Goal: Task Accomplishment & Management: Use online tool/utility

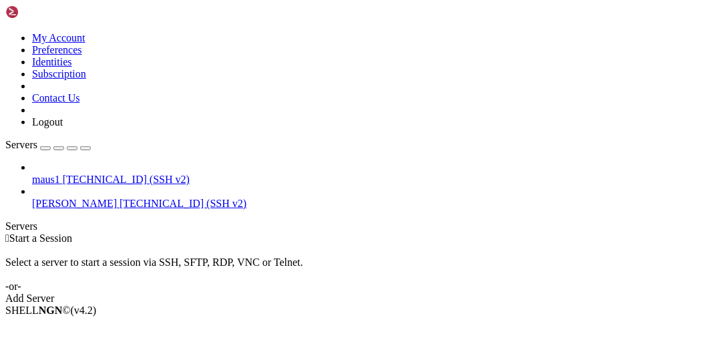
click at [49, 174] on span "maus1" at bounding box center [46, 179] width 28 height 11
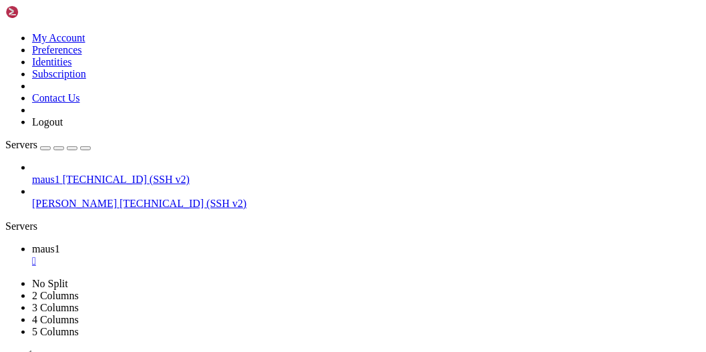
scroll to position [186, 0]
click at [60, 243] on span "maus1" at bounding box center [46, 248] width 28 height 11
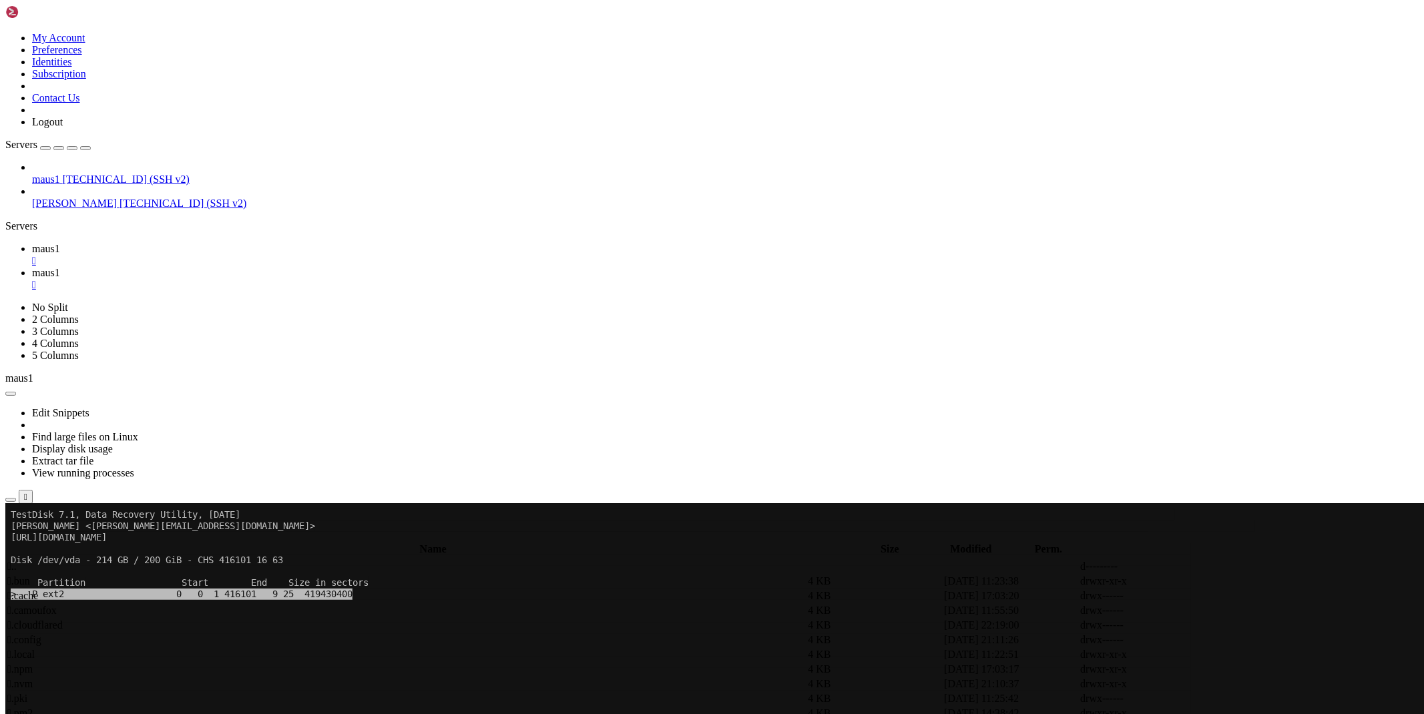
scroll to position [227, 0]
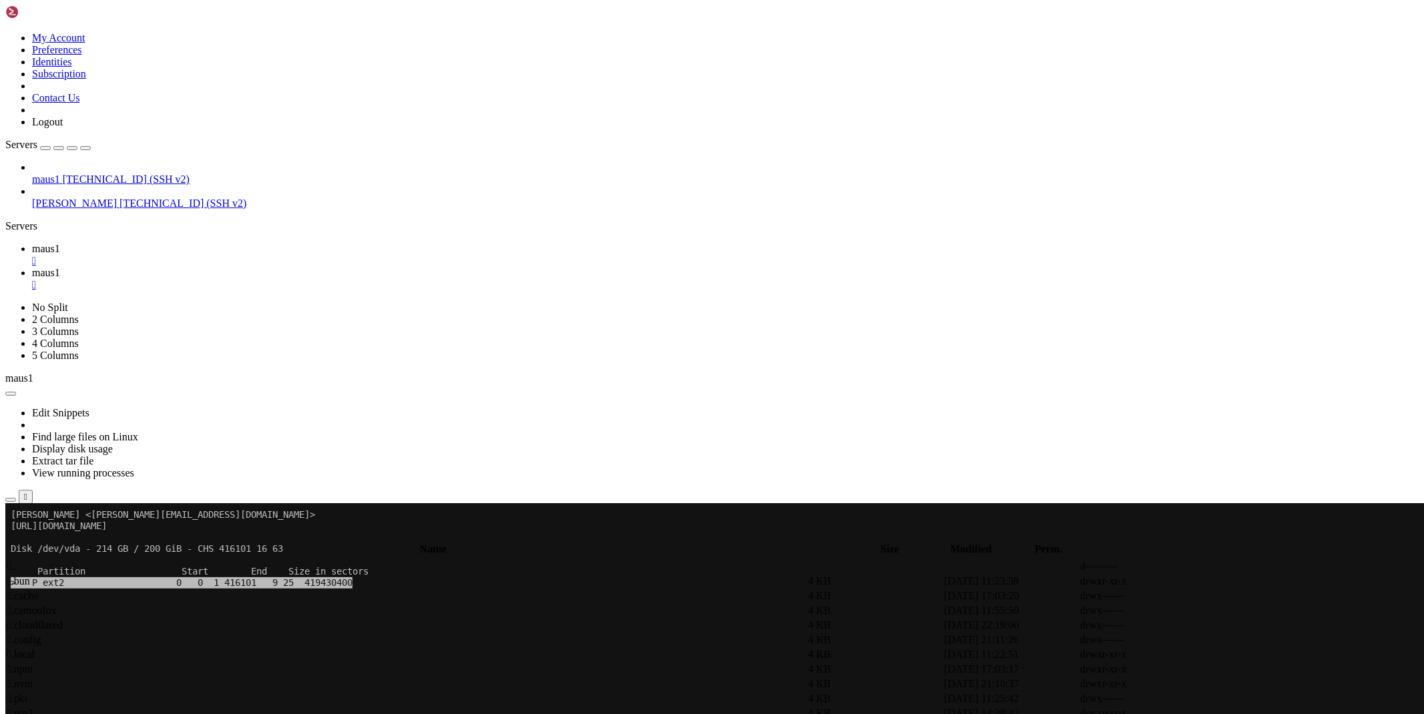
click at [33, 351] on button "" at bounding box center [26, 497] width 14 height 14
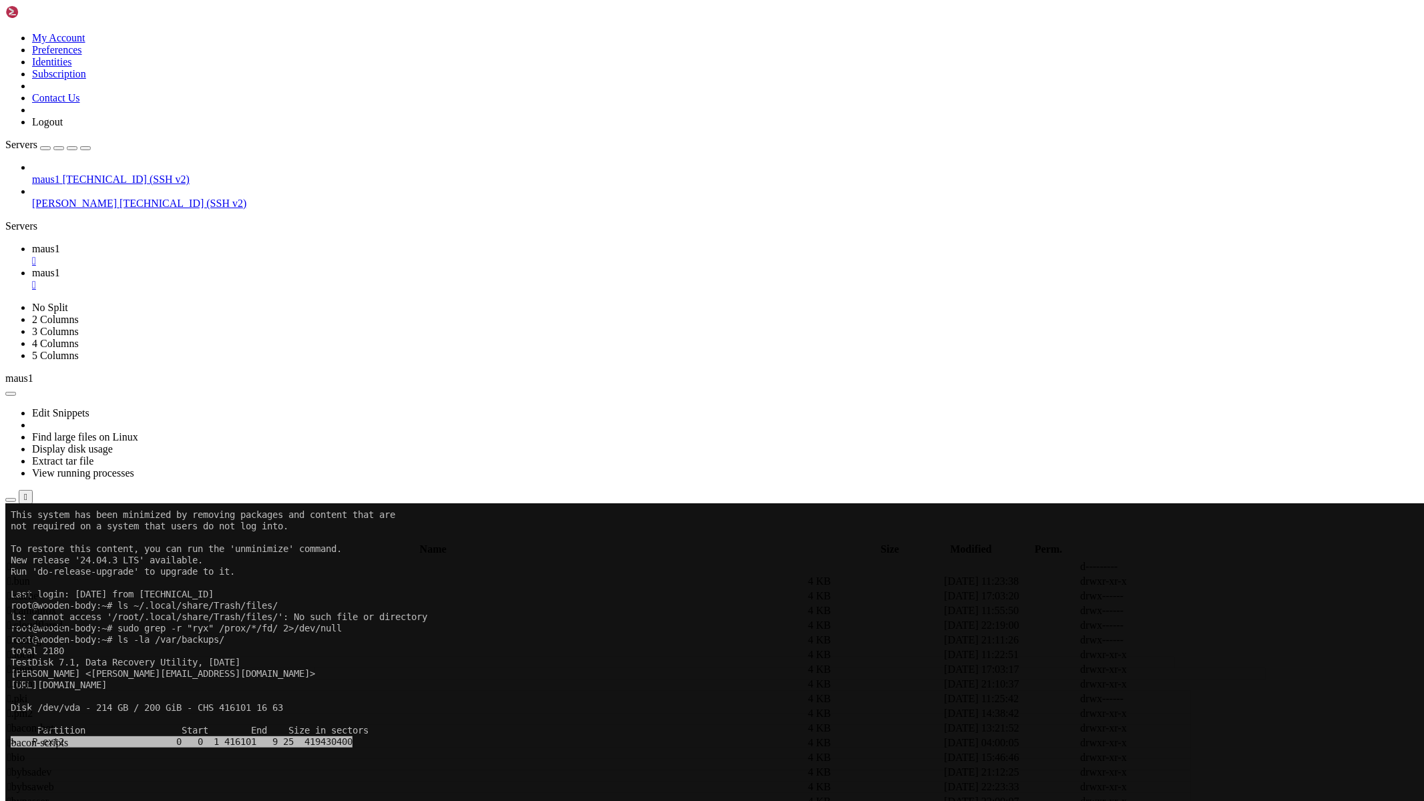
scroll to position [68, 0]
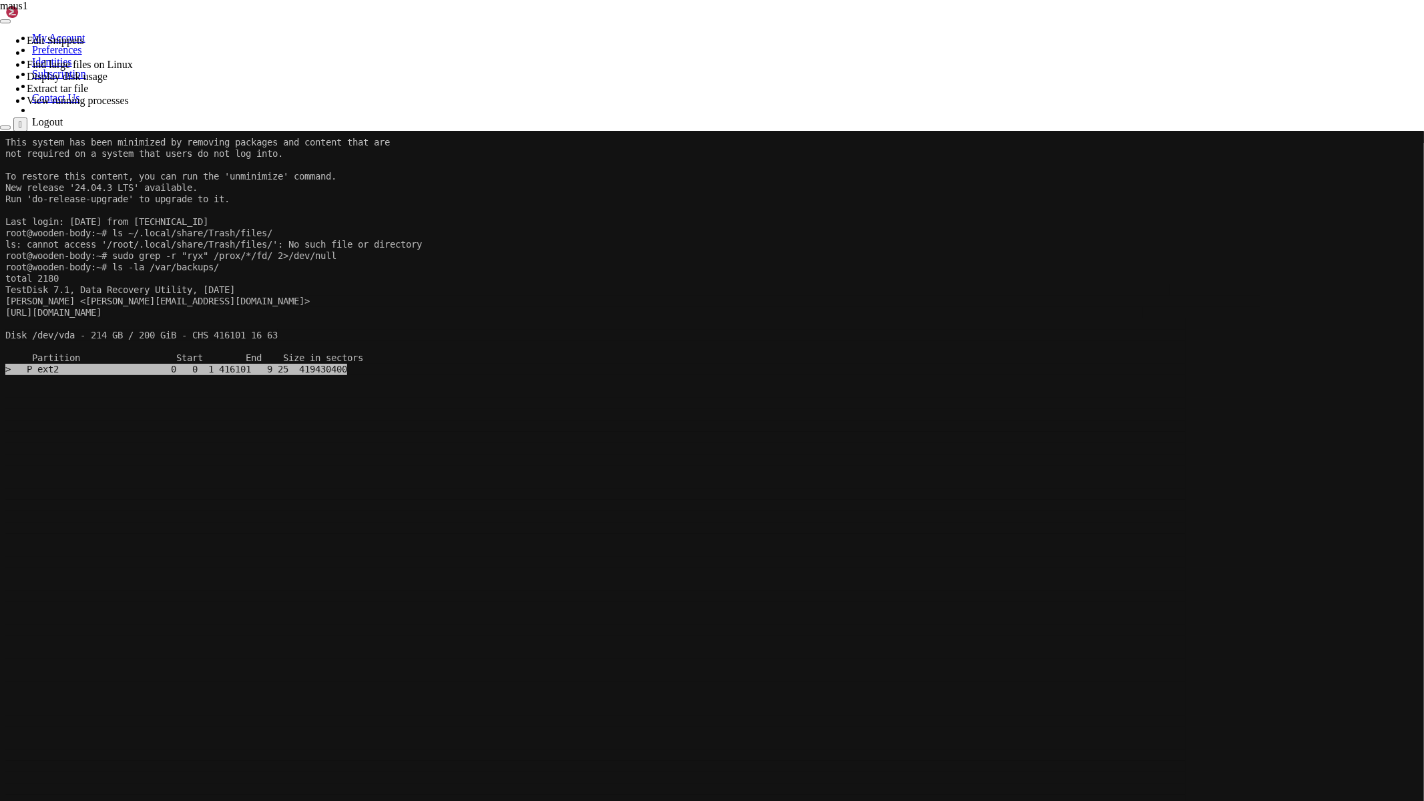
click at [0, 132] on icon at bounding box center [0, 132] width 0 height 0
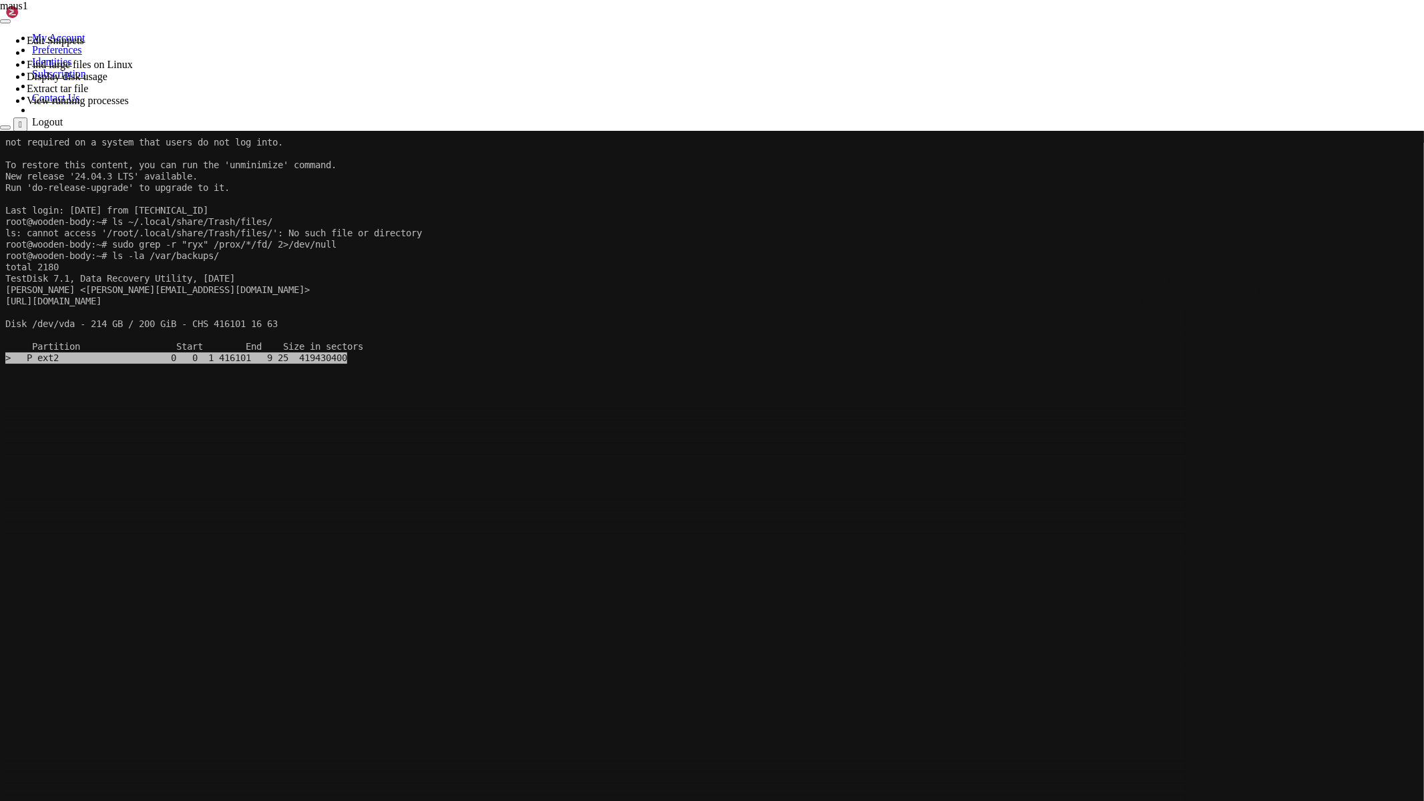
scroll to position [102, 0]
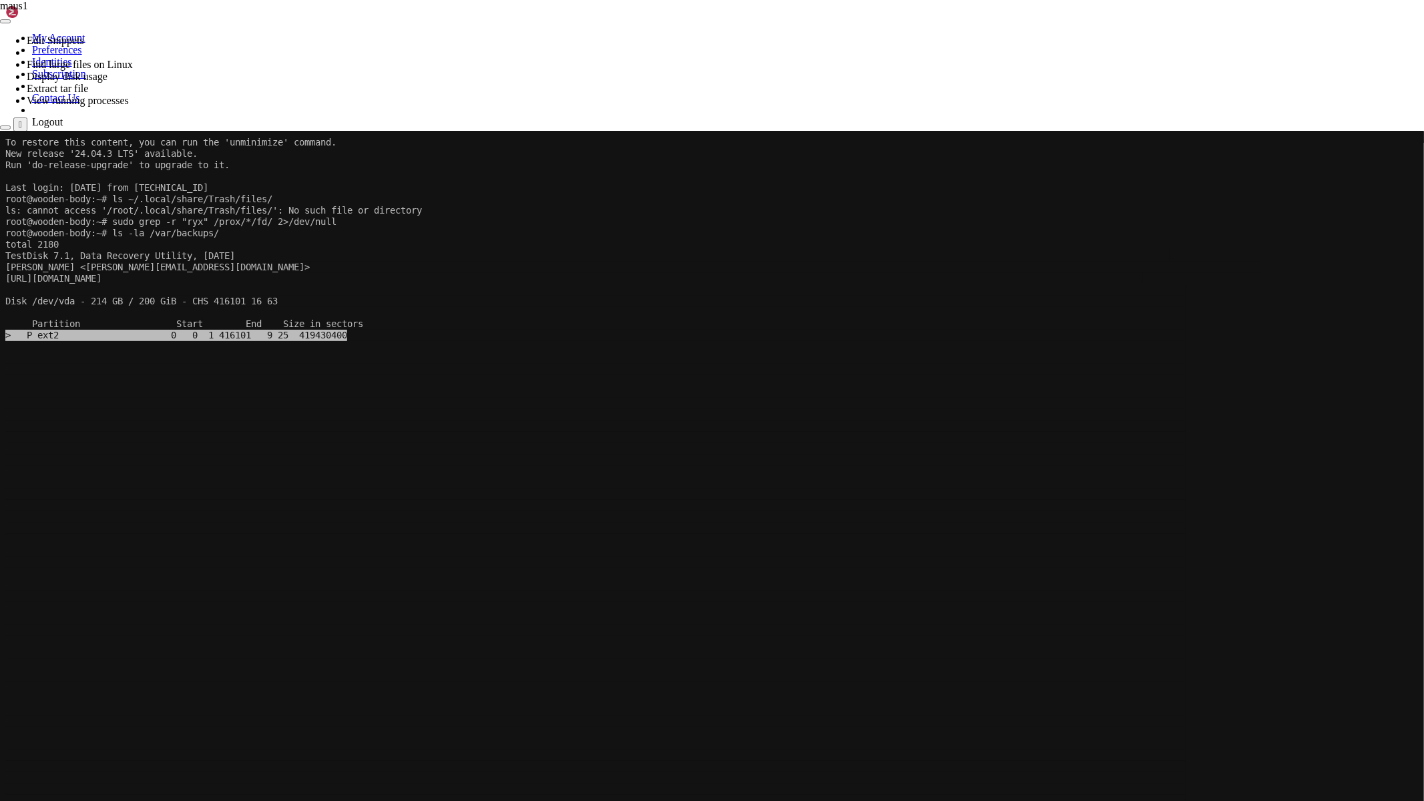
click at [5, 128] on icon "button" at bounding box center [5, 128] width 0 height 0
drag, startPoint x: 365, startPoint y: 13, endPoint x: 348, endPoint y: 14, distance: 16.7
drag, startPoint x: 275, startPoint y: 18, endPoint x: 333, endPoint y: 21, distance: 57.5
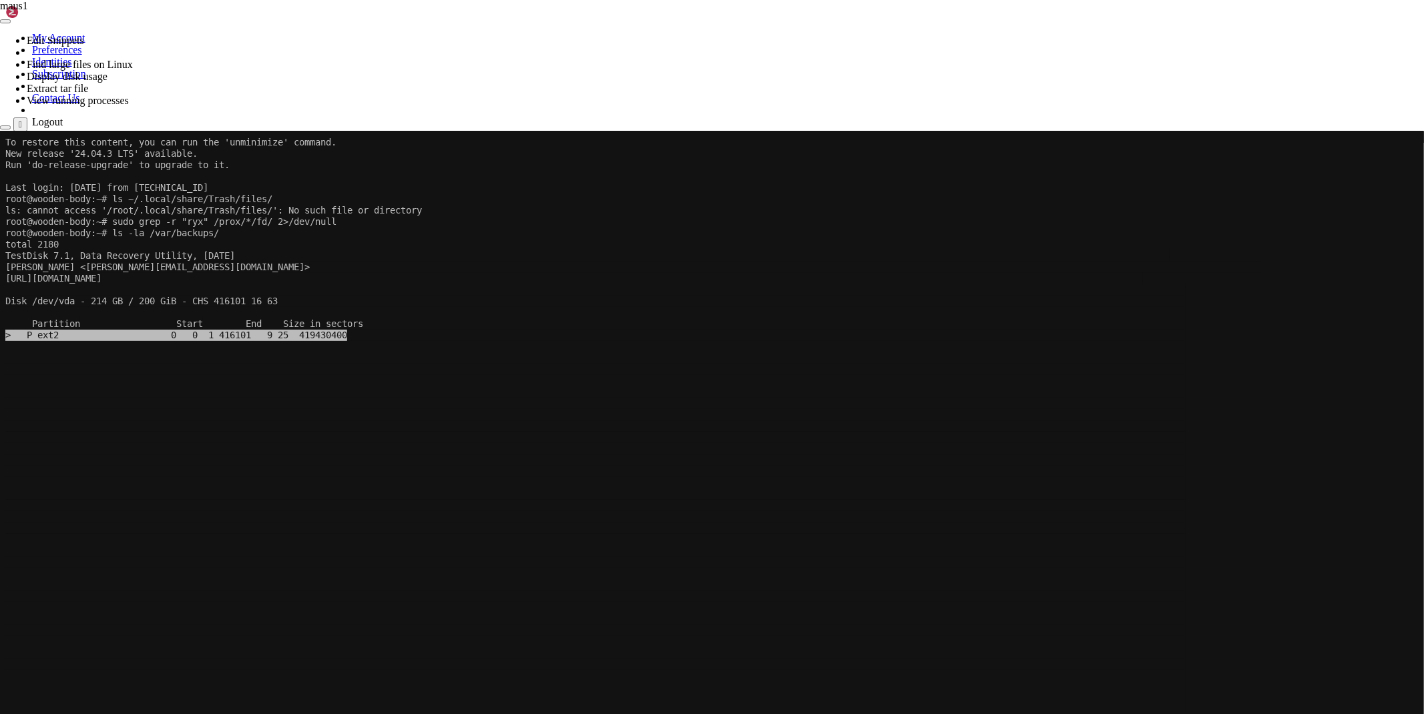
scroll to position [227, 0]
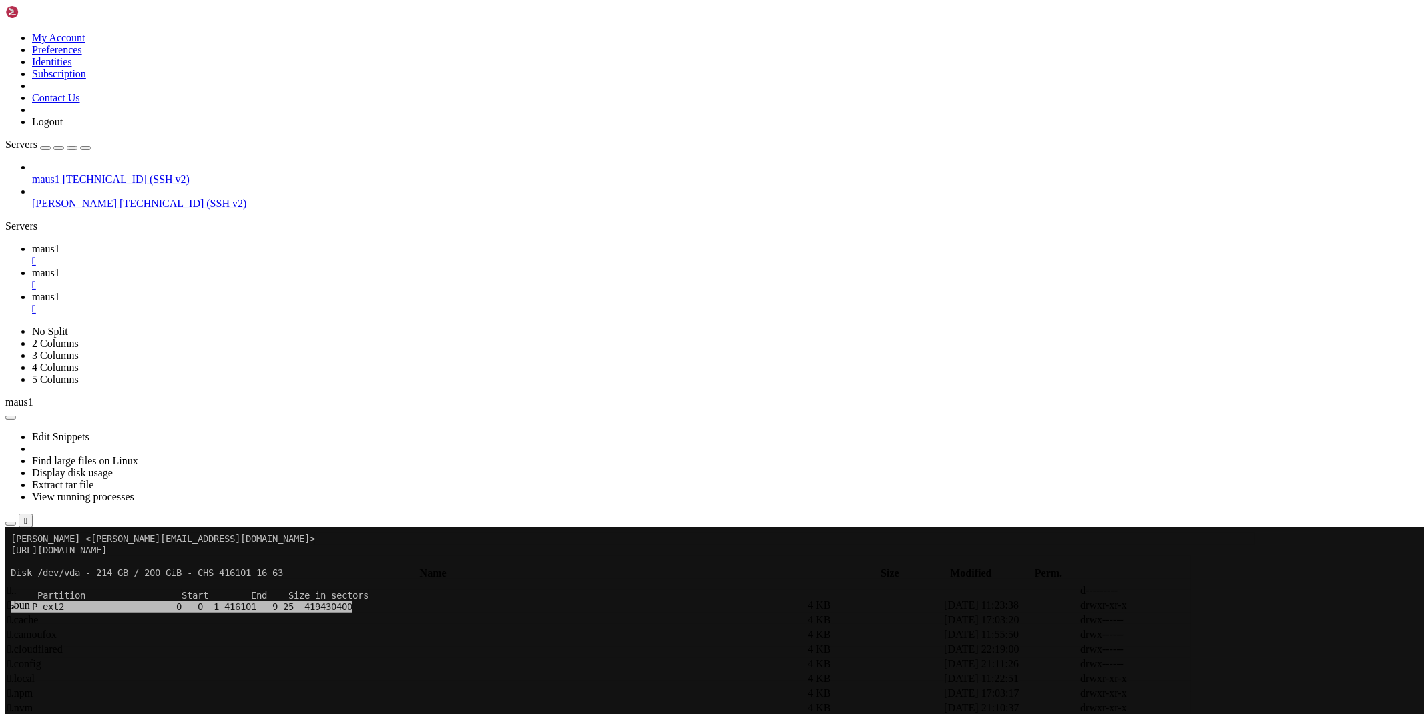
click at [375, 303] on div "" at bounding box center [725, 309] width 1387 height 12
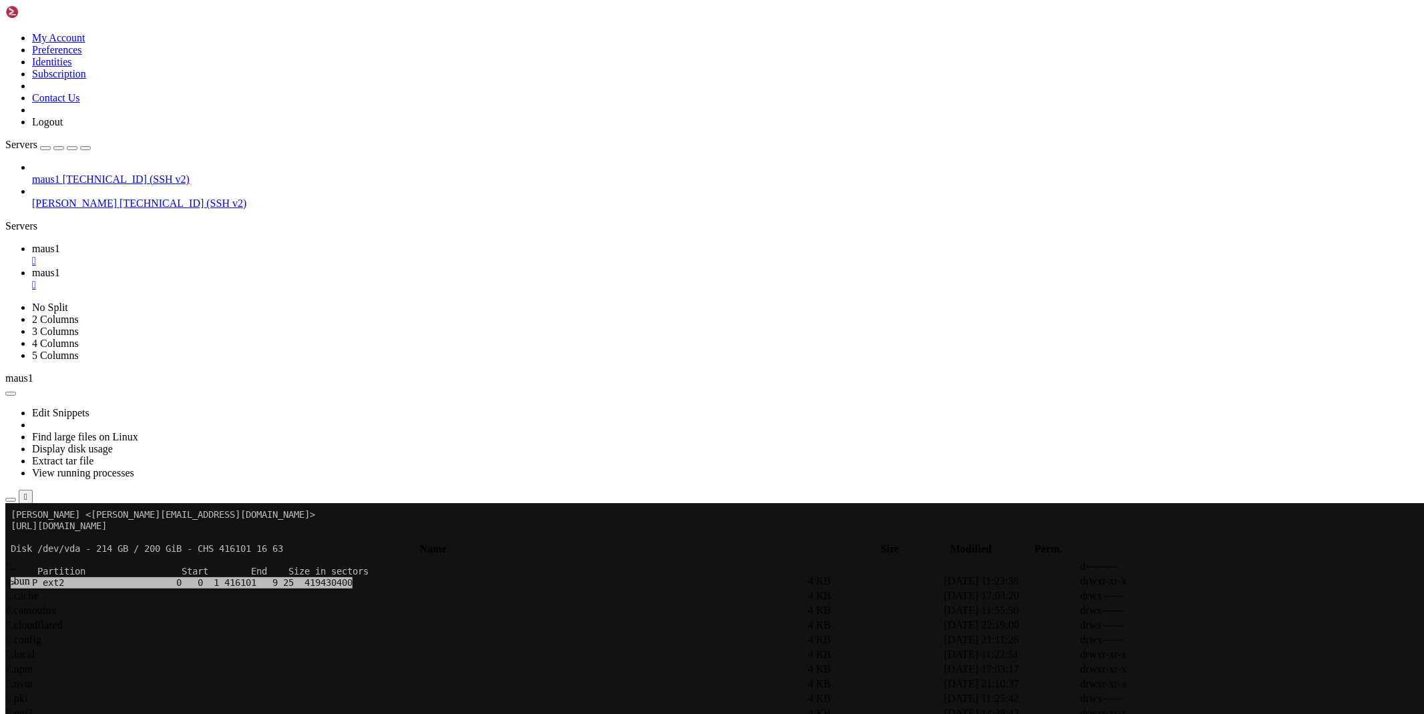
click at [38, 351] on span " .cache" at bounding box center [22, 595] width 31 height 11
click at [17, 351] on span " .." at bounding box center [11, 566] width 9 height 11
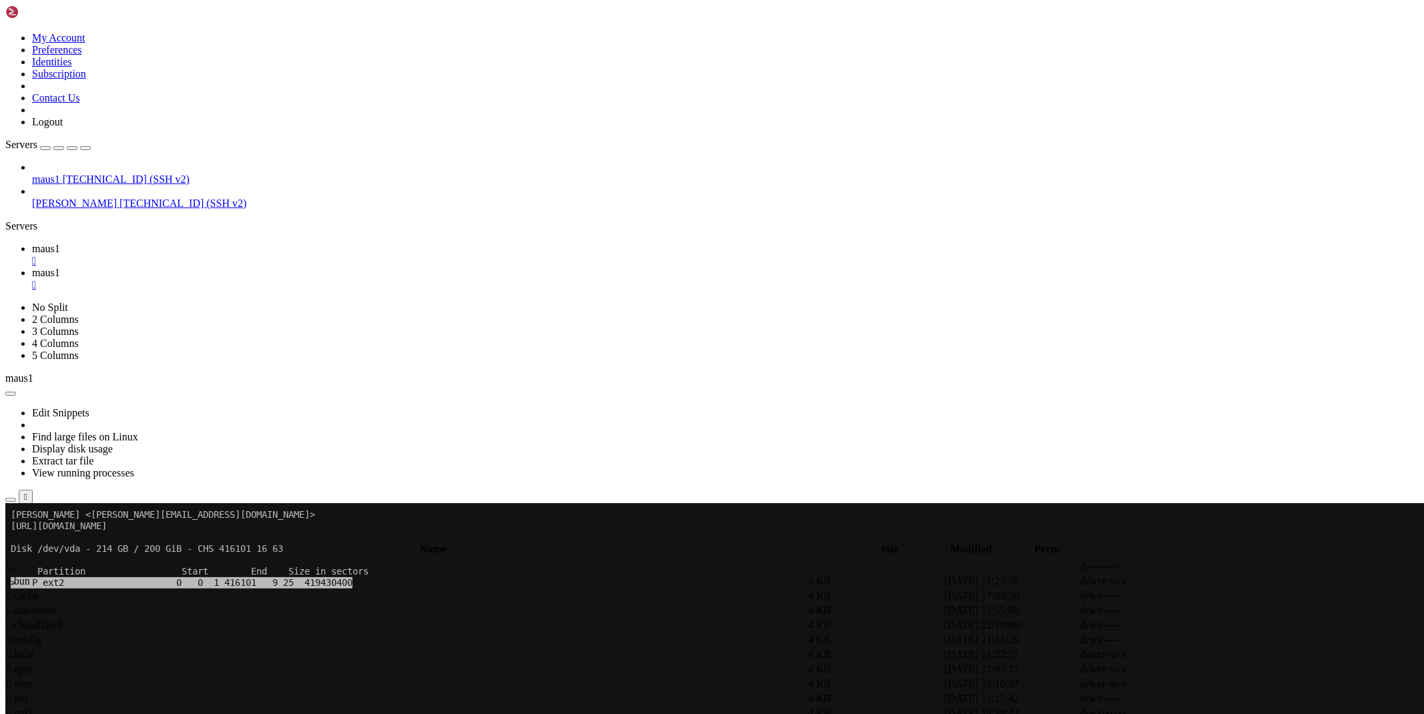
click at [17, 351] on span " .." at bounding box center [11, 566] width 9 height 11
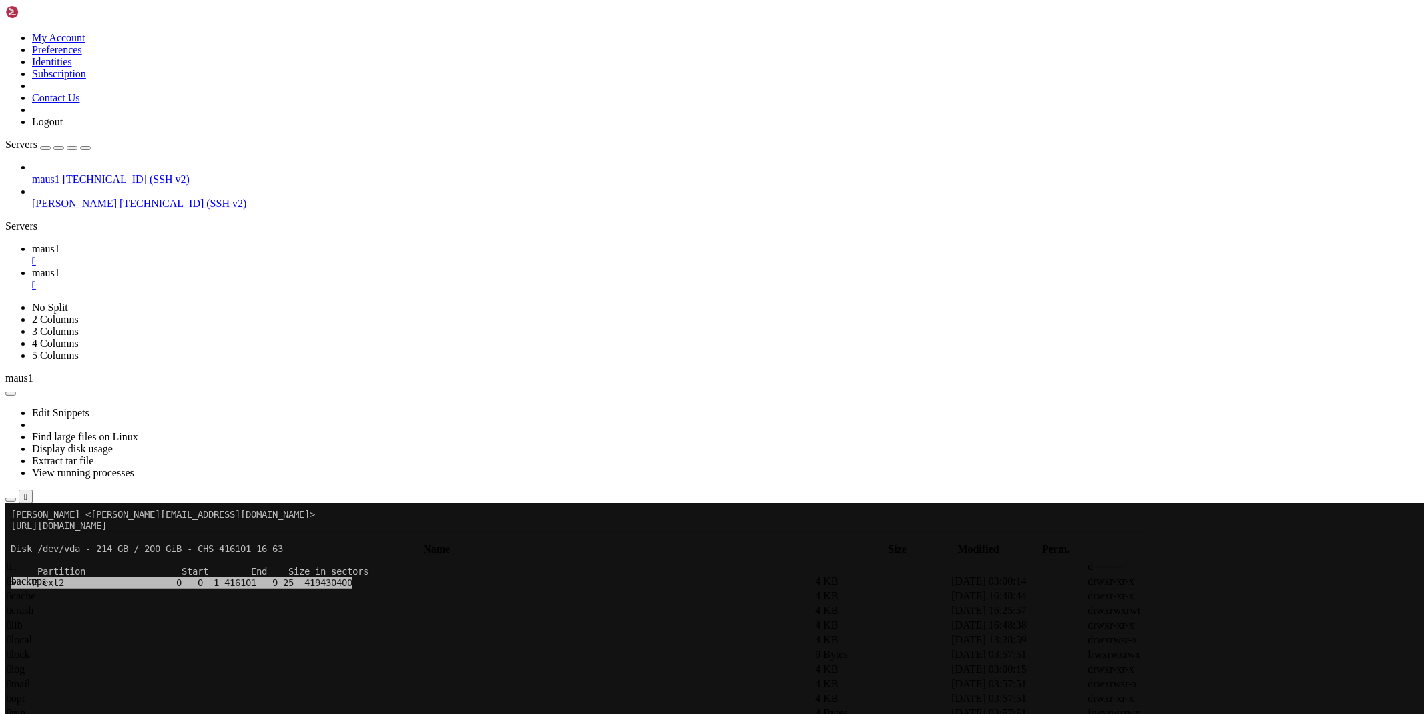
click at [46, 351] on span " backups" at bounding box center [26, 581] width 39 height 11
click at [705, 351] on icon at bounding box center [1217, 582] width 0 height 0
click at [705, 351] on icon at bounding box center [1217, 626] width 0 height 0
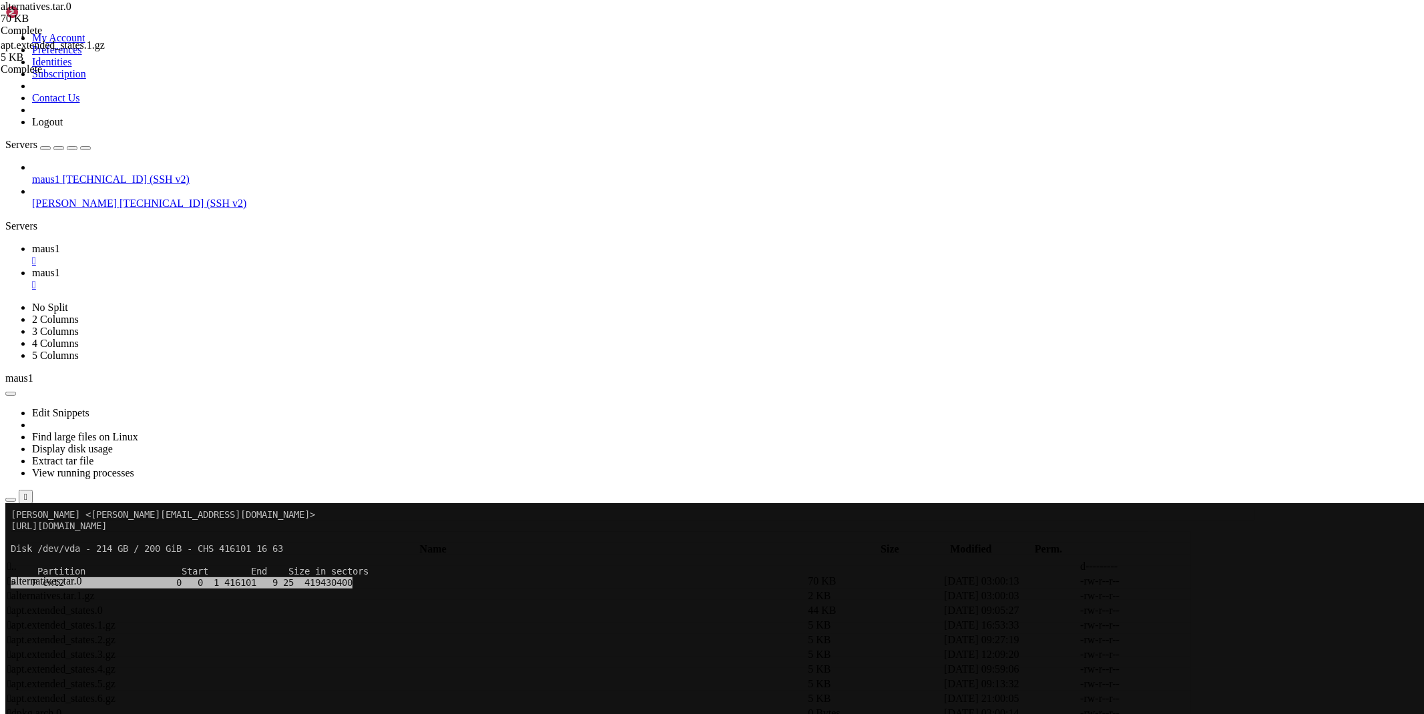
click at [32, 243] on icon at bounding box center [32, 248] width 0 height 11
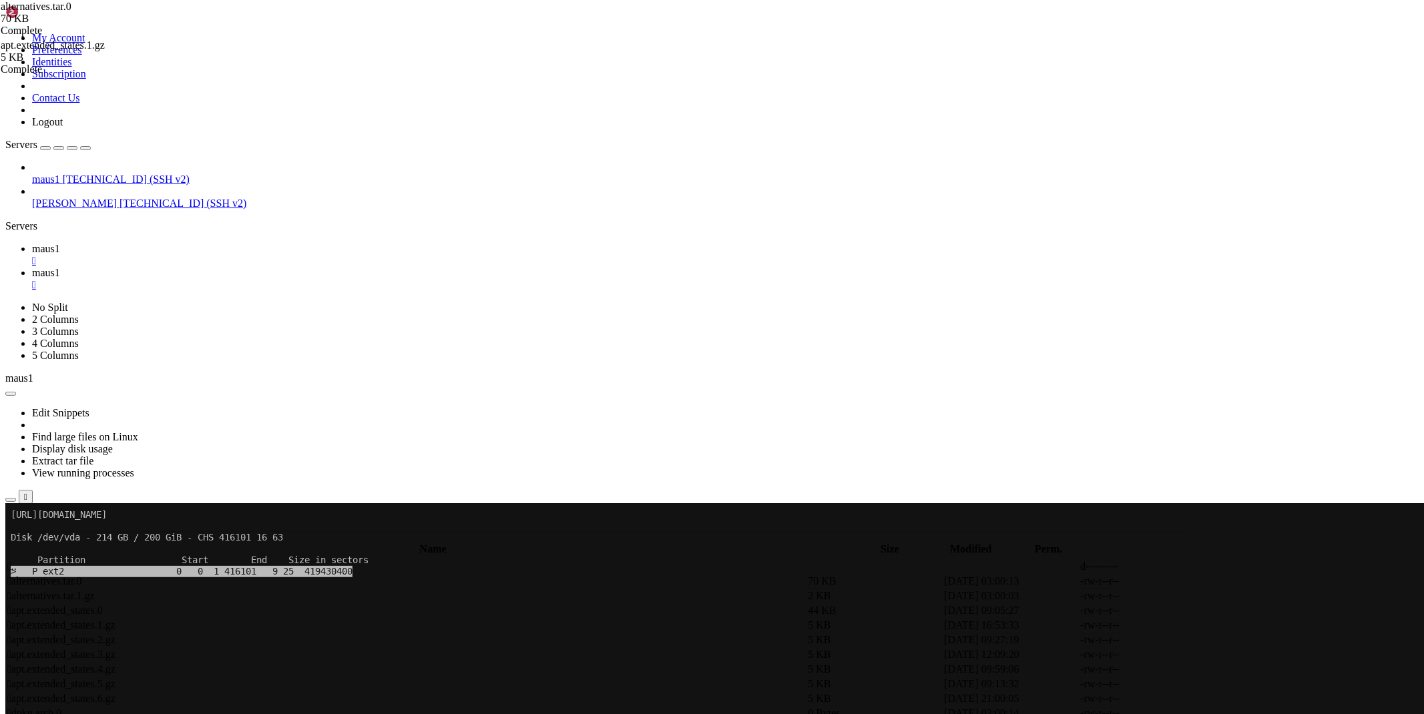
scroll to position [238, 0]
click at [465, 351] on span at bounding box center [601, 684] width 1180 height 11
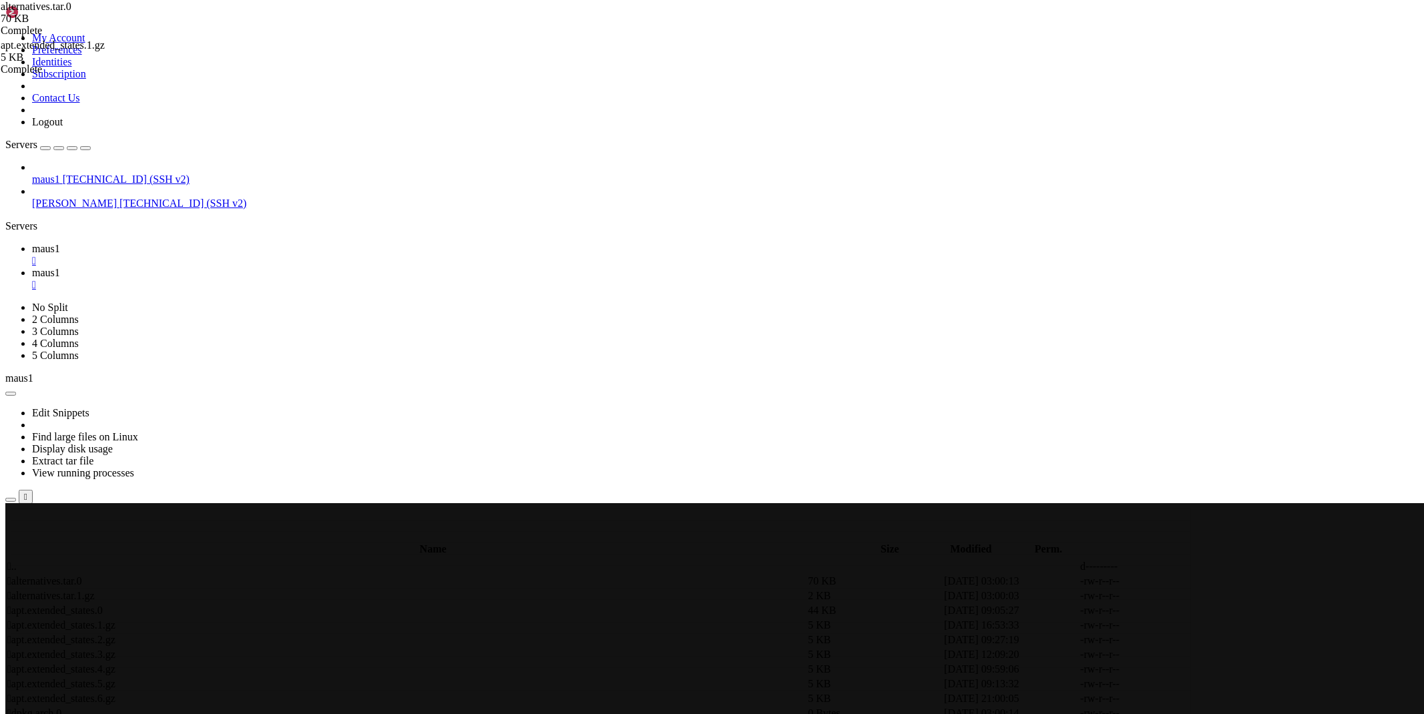
scroll to position [544, 0]
click at [278, 267] on link "maus1 " at bounding box center [725, 279] width 1387 height 24
click at [17, 351] on span " .." at bounding box center [11, 566] width 9 height 11
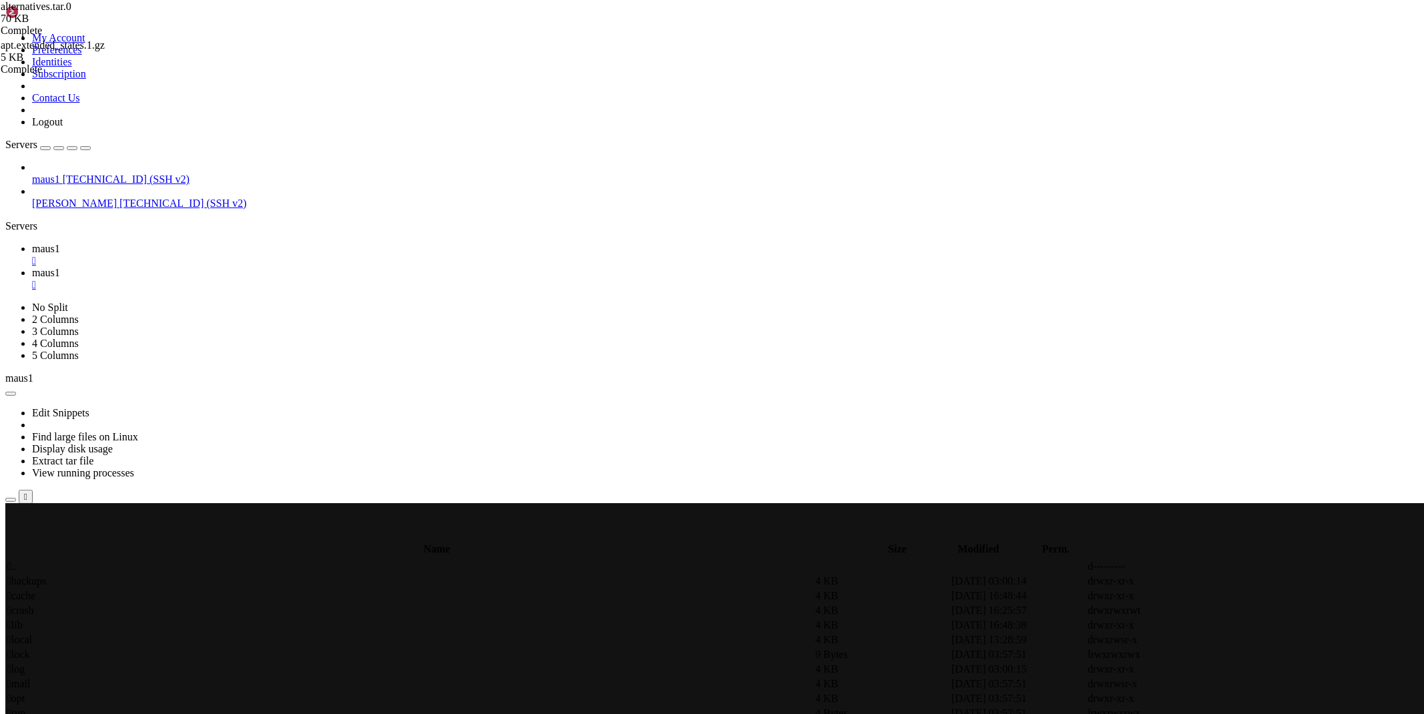
click at [35, 351] on span " cache" at bounding box center [21, 595] width 28 height 11
click at [17, 351] on span " .." at bounding box center [11, 566] width 9 height 11
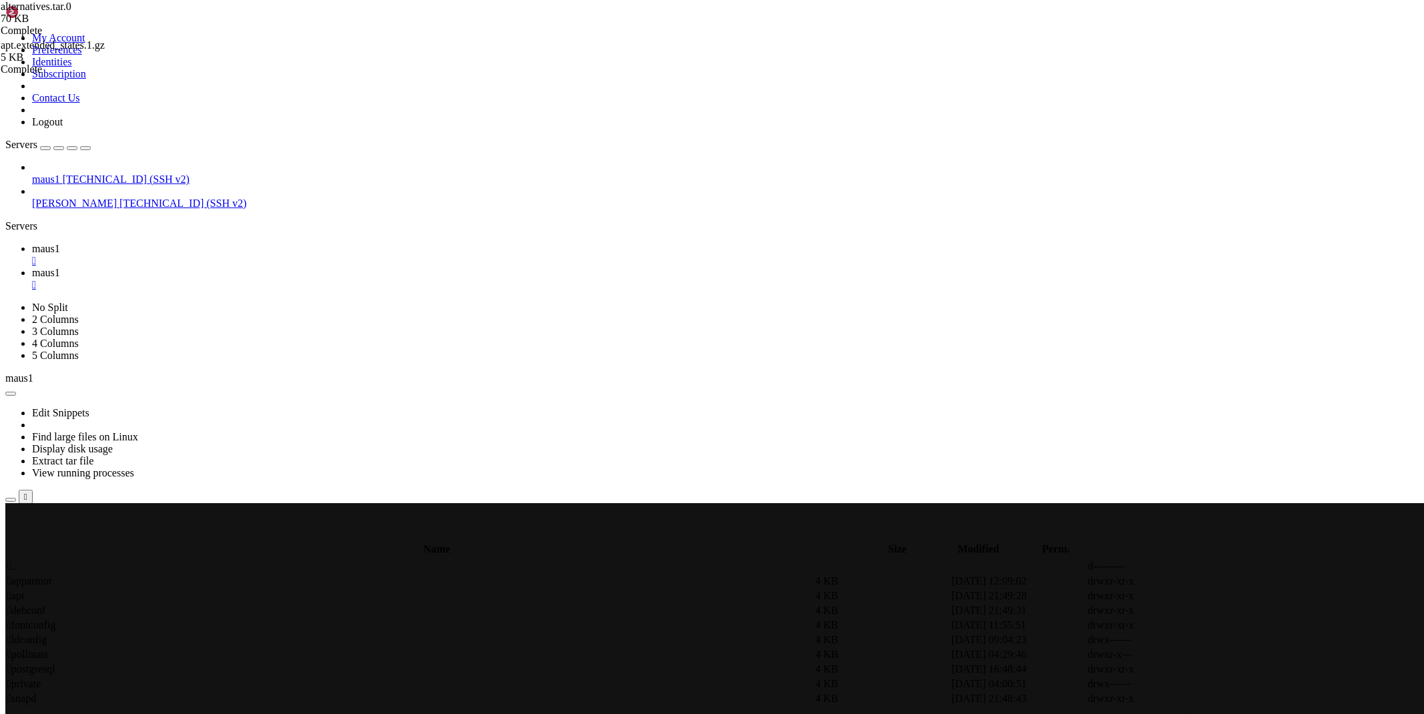
click at [17, 351] on span " .." at bounding box center [11, 566] width 9 height 11
click at [97, 210] on div "maus1 [TECHNICAL_ID] (SSH v2) [PERSON_NAME] [TECHNICAL_ID] (SSH v2)" at bounding box center [712, 186] width 1414 height 48
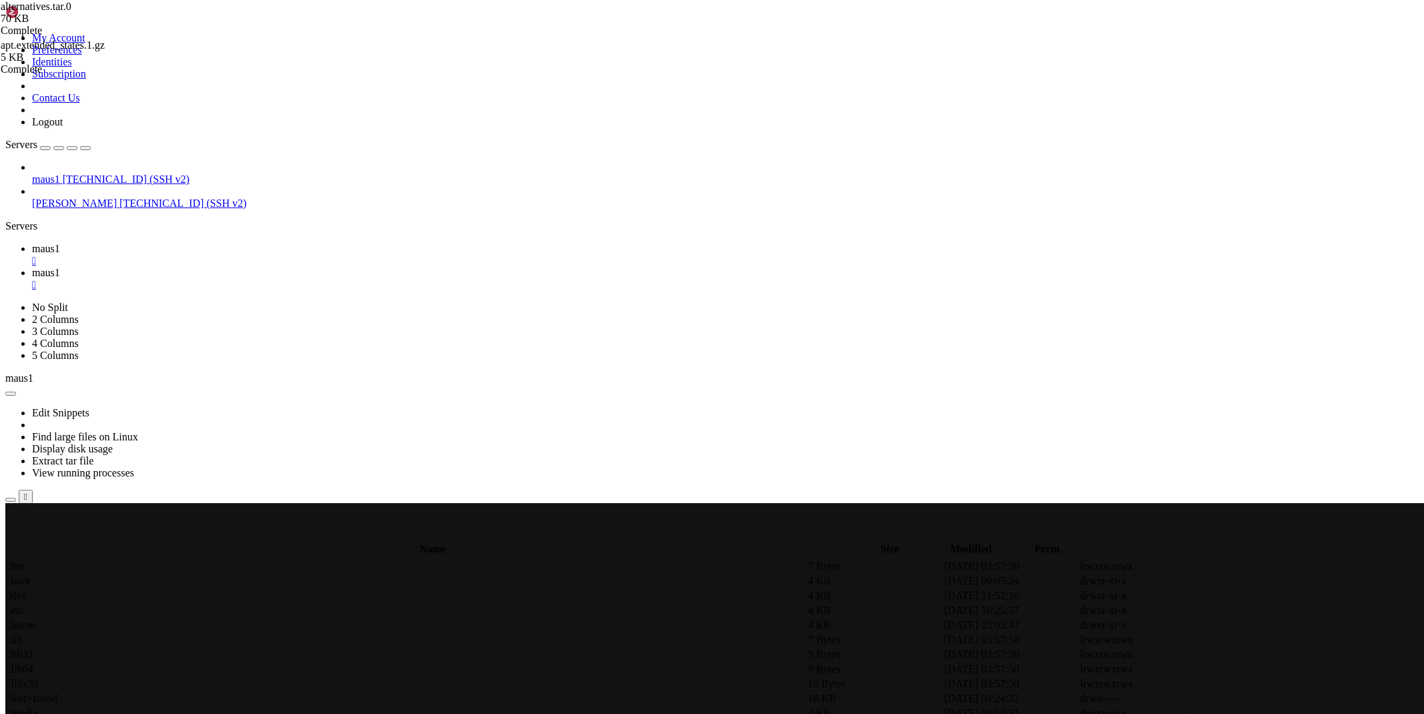
click at [35, 351] on span " .local" at bounding box center [20, 654] width 27 height 11
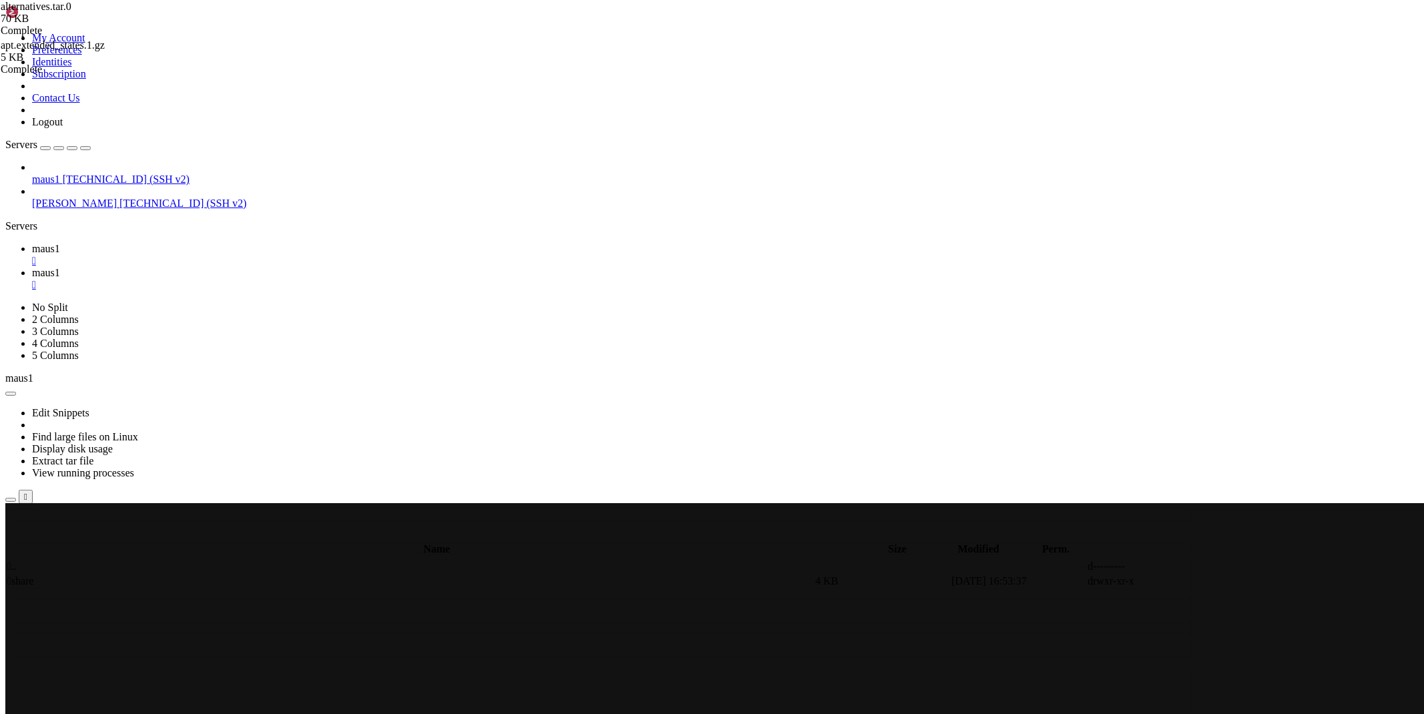
click at [34, 351] on span " share" at bounding box center [20, 581] width 27 height 11
click at [222, 351] on td " applications" at bounding box center [410, 581] width 807 height 13
click at [200, 351] on td " .." at bounding box center [410, 566] width 807 height 13
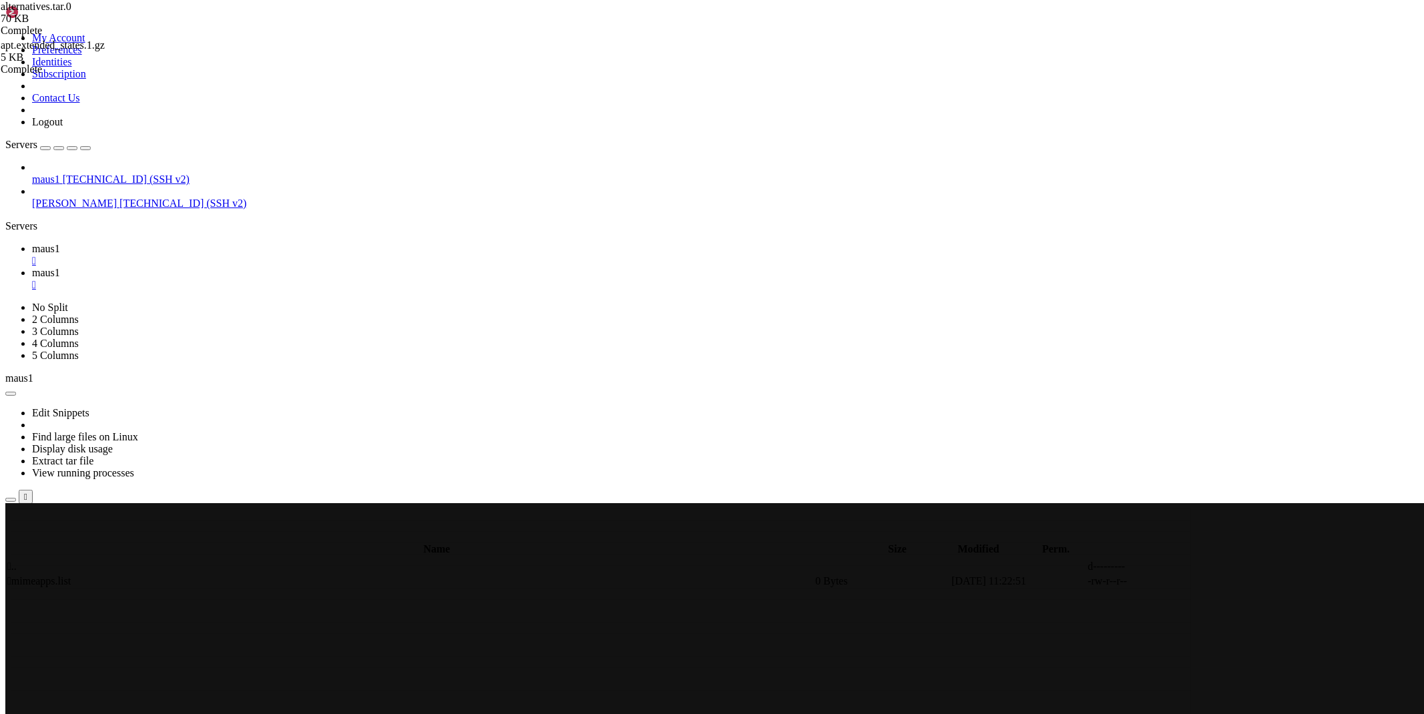
click at [17, 351] on span " .." at bounding box center [11, 566] width 9 height 11
click at [32, 351] on span " nano" at bounding box center [19, 595] width 25 height 11
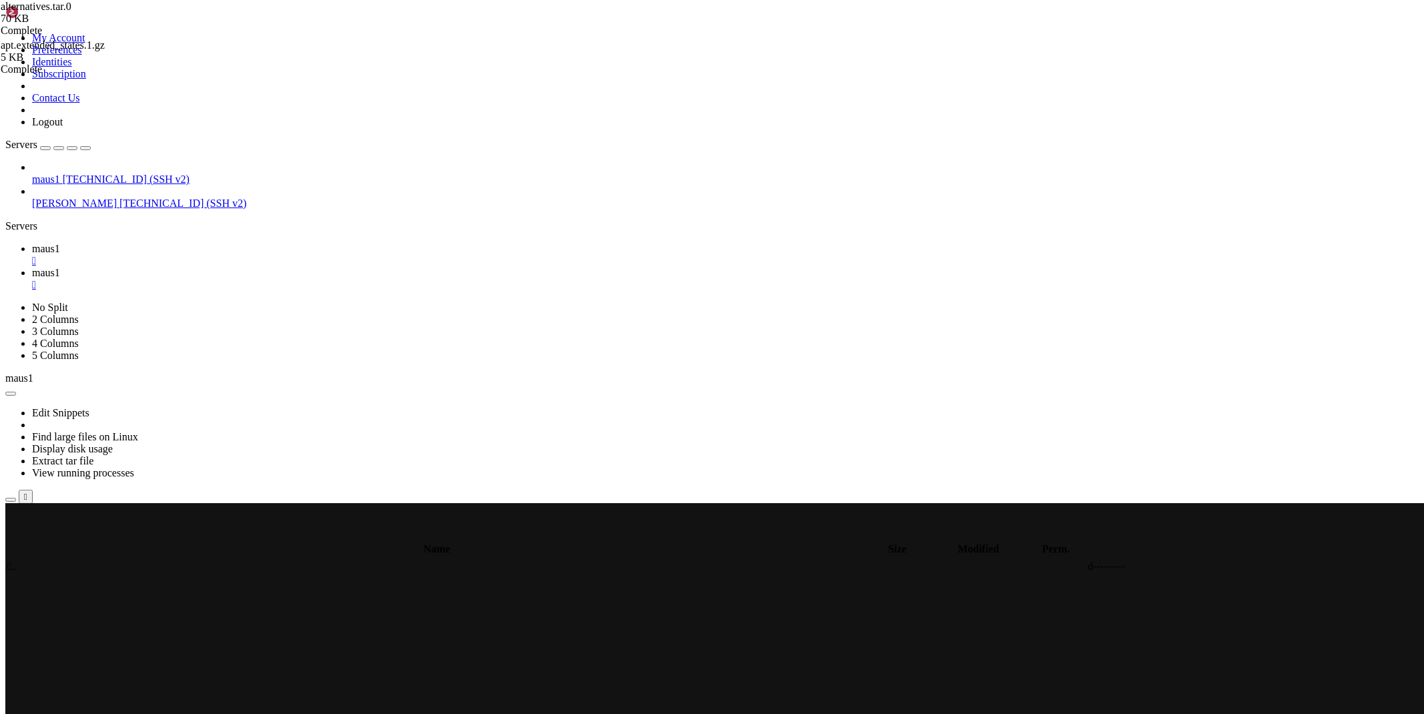
click at [60, 243] on span "maus1" at bounding box center [46, 248] width 28 height 11
click at [60, 267] on span "maus1" at bounding box center [46, 272] width 28 height 11
click at [17, 351] on span " .." at bounding box center [11, 566] width 9 height 11
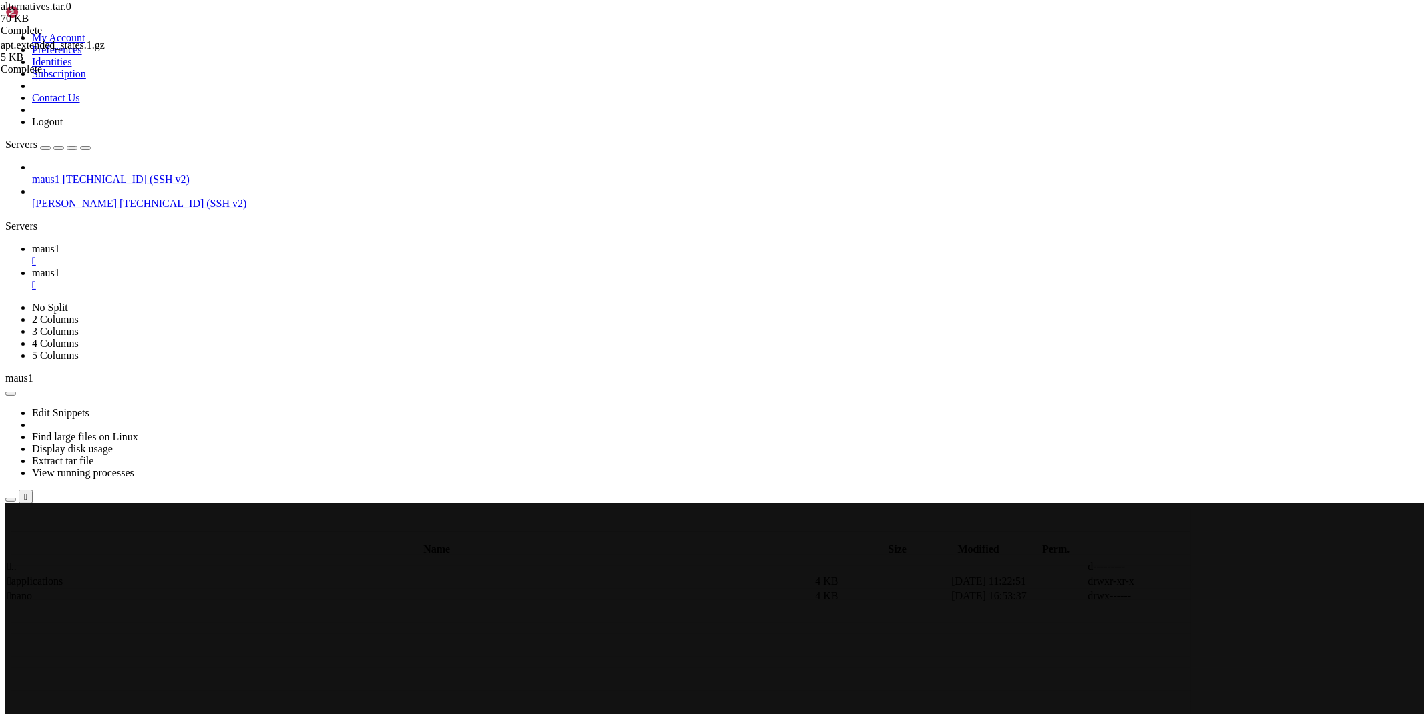
click at [17, 351] on span " .." at bounding box center [11, 566] width 9 height 11
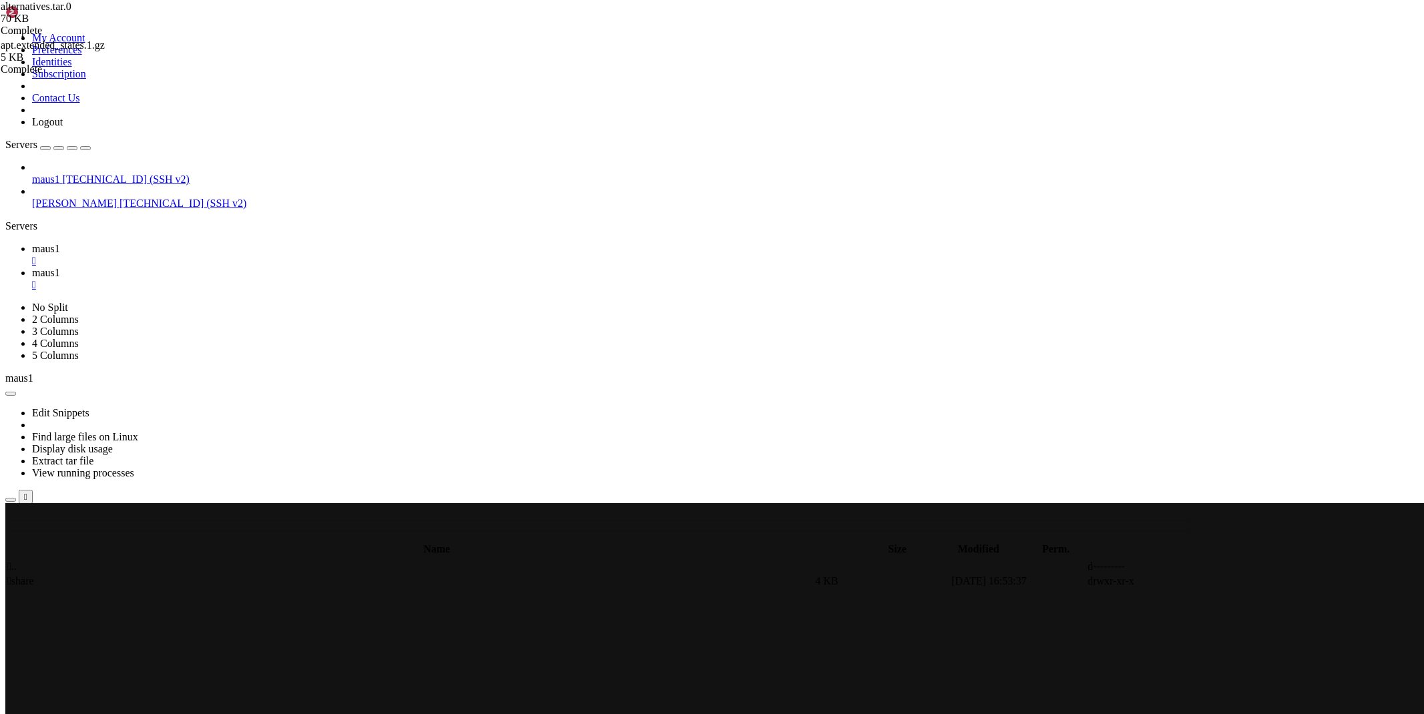
click at [17, 351] on span " .." at bounding box center [11, 566] width 9 height 11
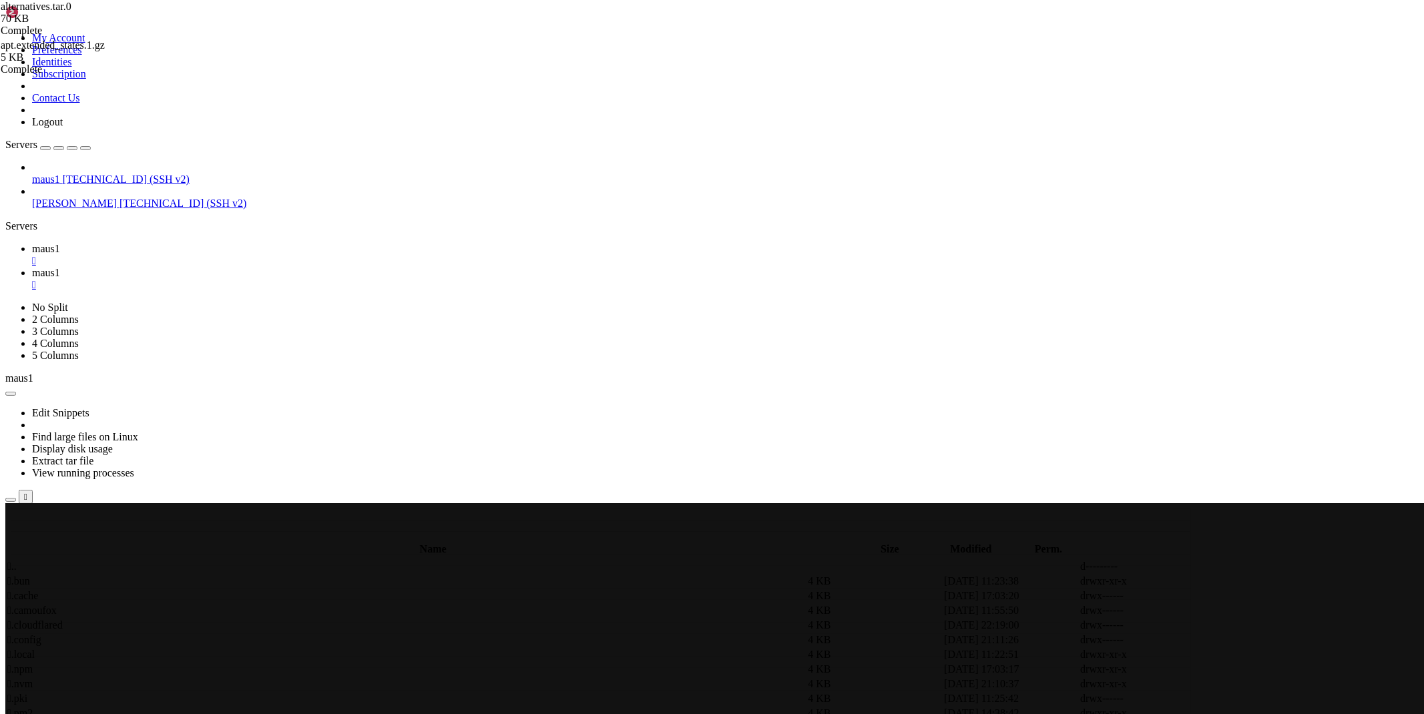
click at [17, 351] on span " .." at bounding box center [11, 566] width 9 height 11
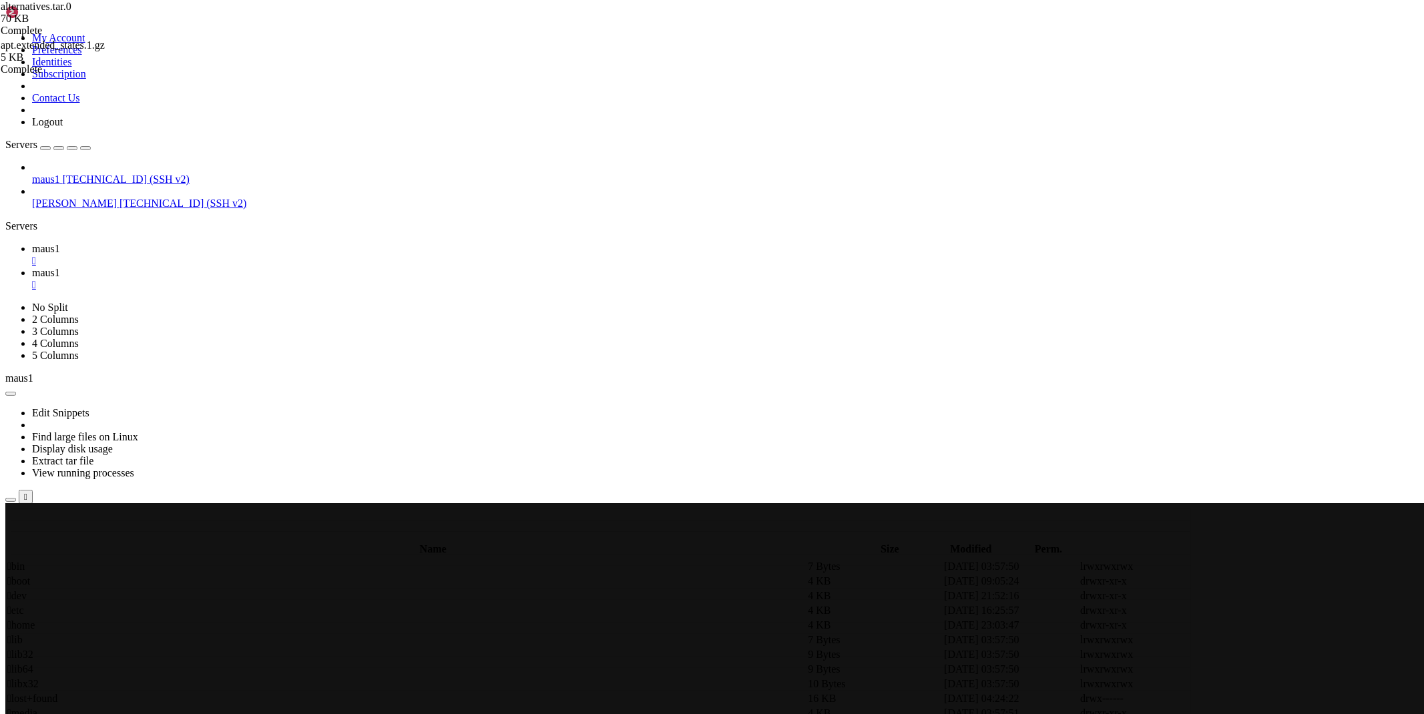
scroll to position [0, 0]
click at [248, 351] on span " systemd-private-7518d96521a84d02adf0ad8cfeb6ca76-systemd-logind.service-F6rexm" at bounding box center [196, 669] width 378 height 11
click at [214, 351] on td " tmp" at bounding box center [410, 581] width 807 height 13
click at [212, 351] on td " tmp" at bounding box center [410, 581] width 807 height 13
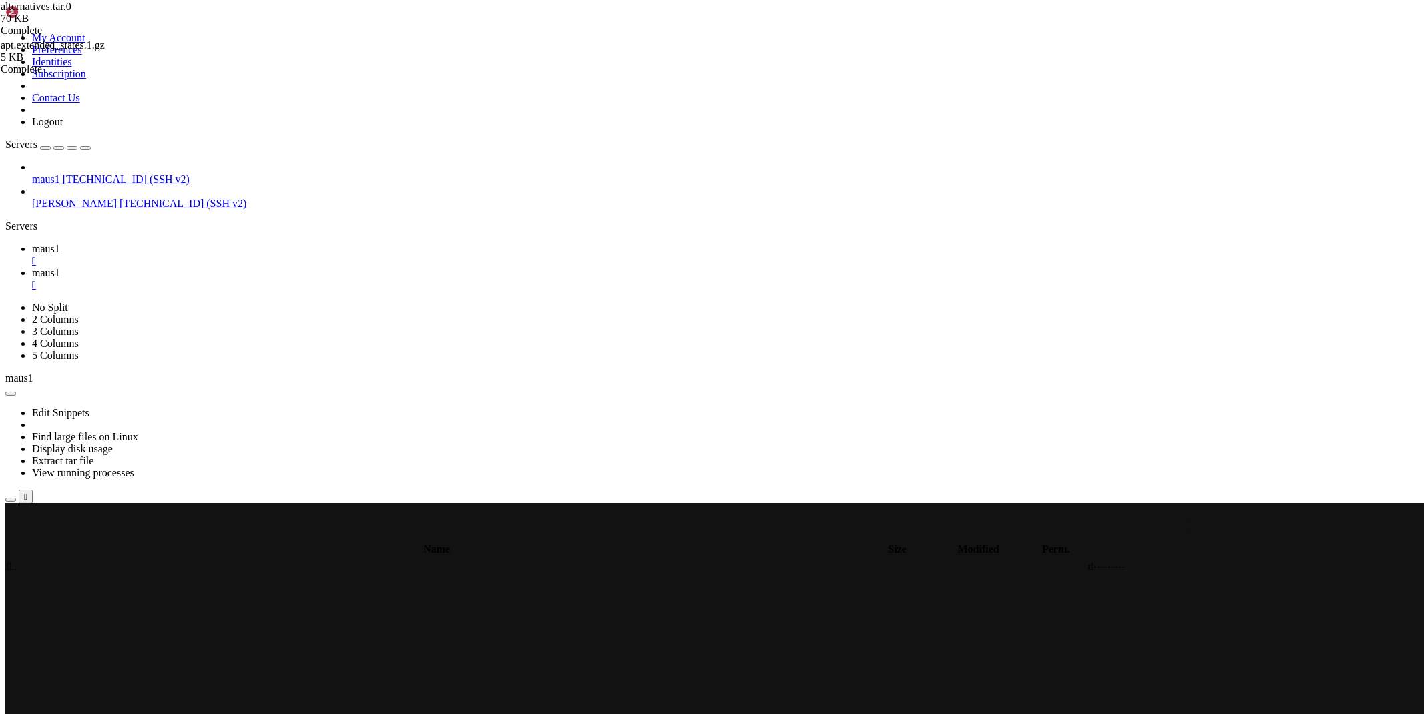
click at [17, 351] on span " .." at bounding box center [11, 566] width 9 height 11
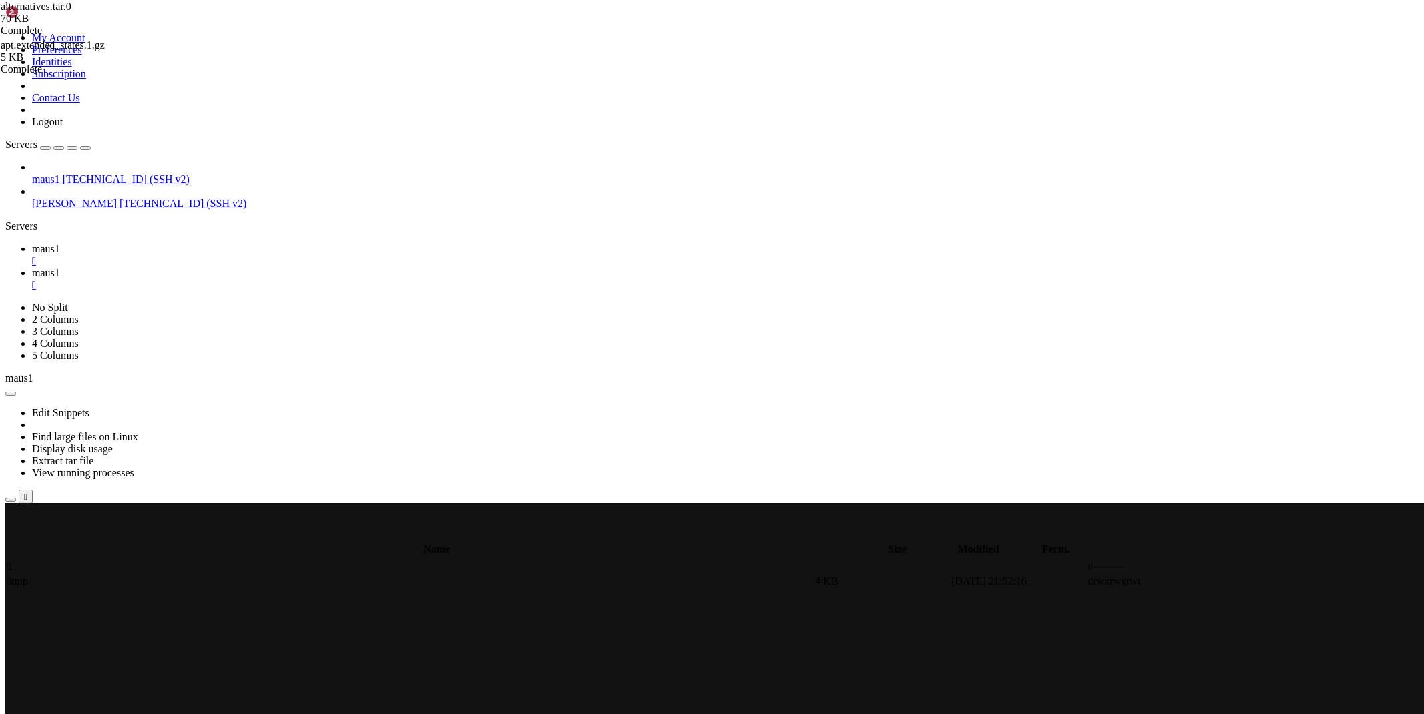
click at [17, 351] on span " .." at bounding box center [11, 566] width 9 height 11
click at [232, 351] on td " snap-private-tmp" at bounding box center [410, 654] width 807 height 13
click at [222, 351] on td " .." at bounding box center [410, 566] width 807 height 13
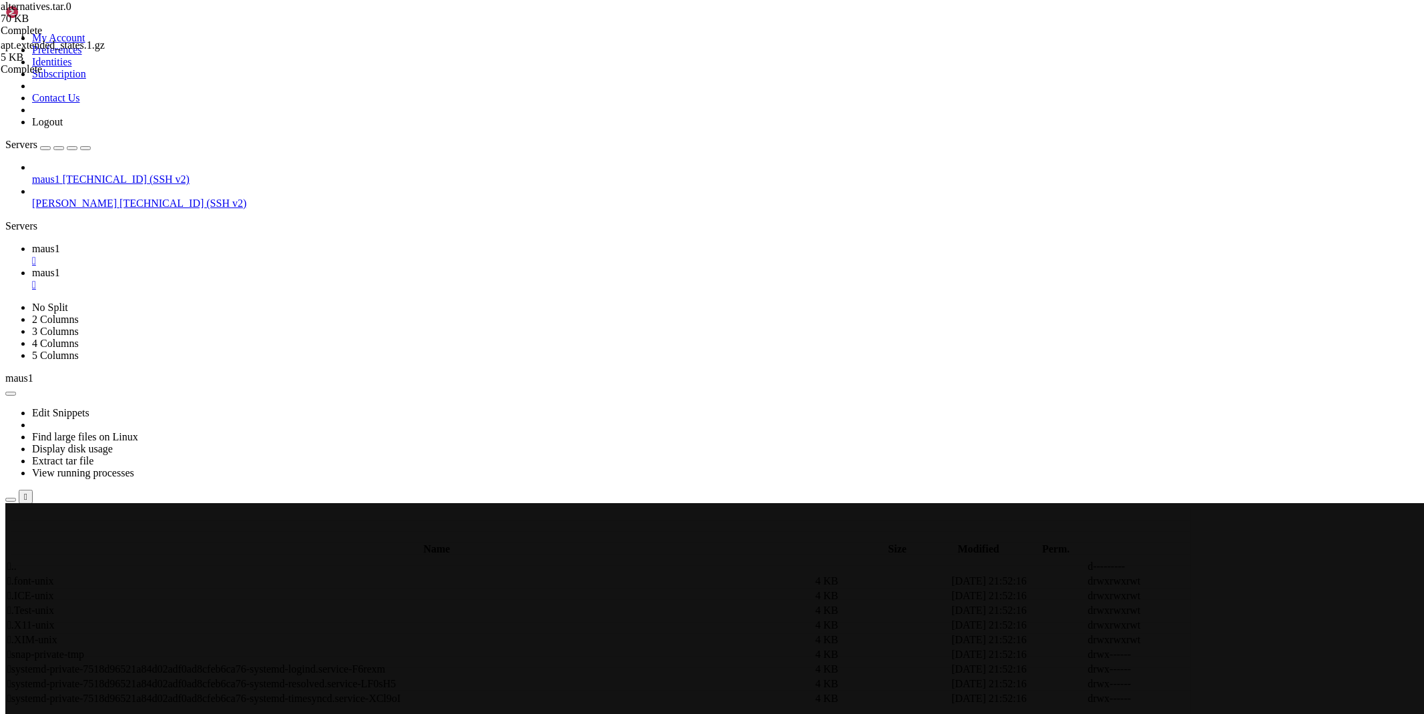
click at [60, 243] on span "maus1" at bounding box center [46, 248] width 28 height 11
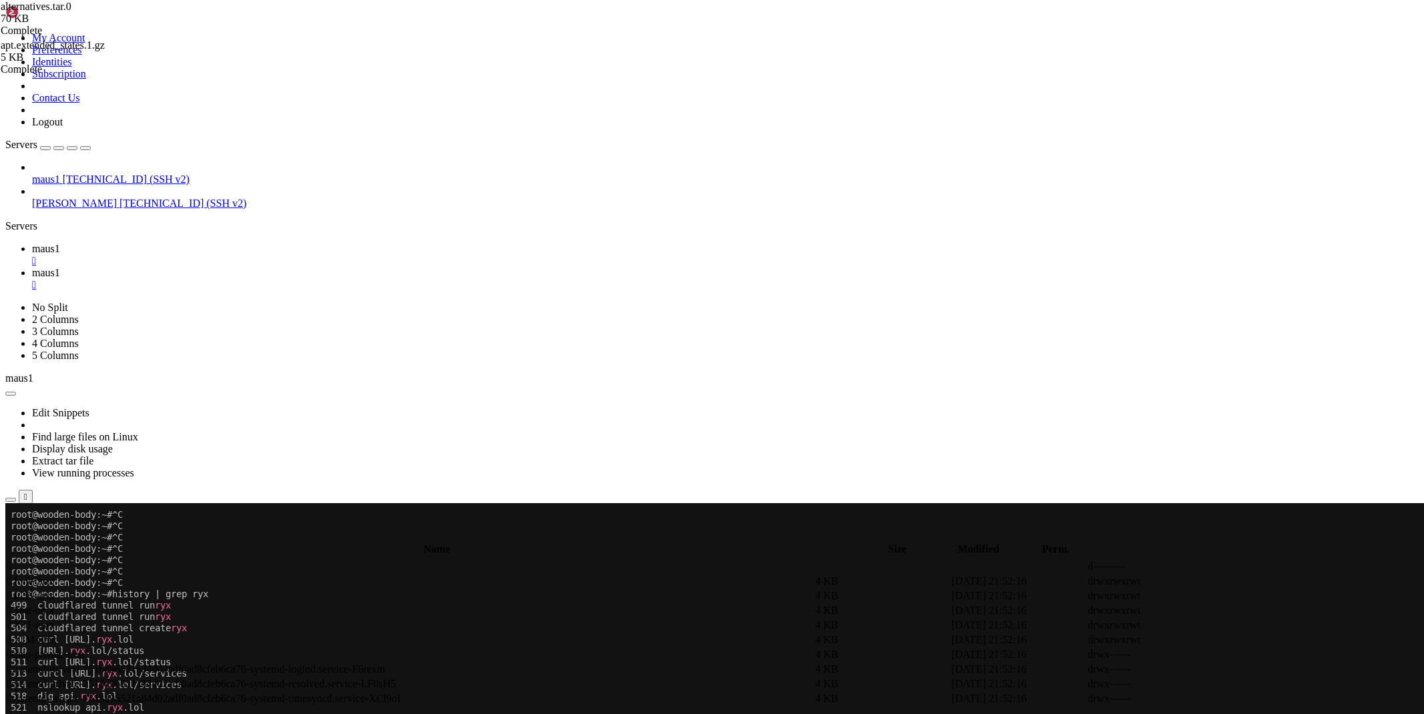
scroll to position [1520, 0]
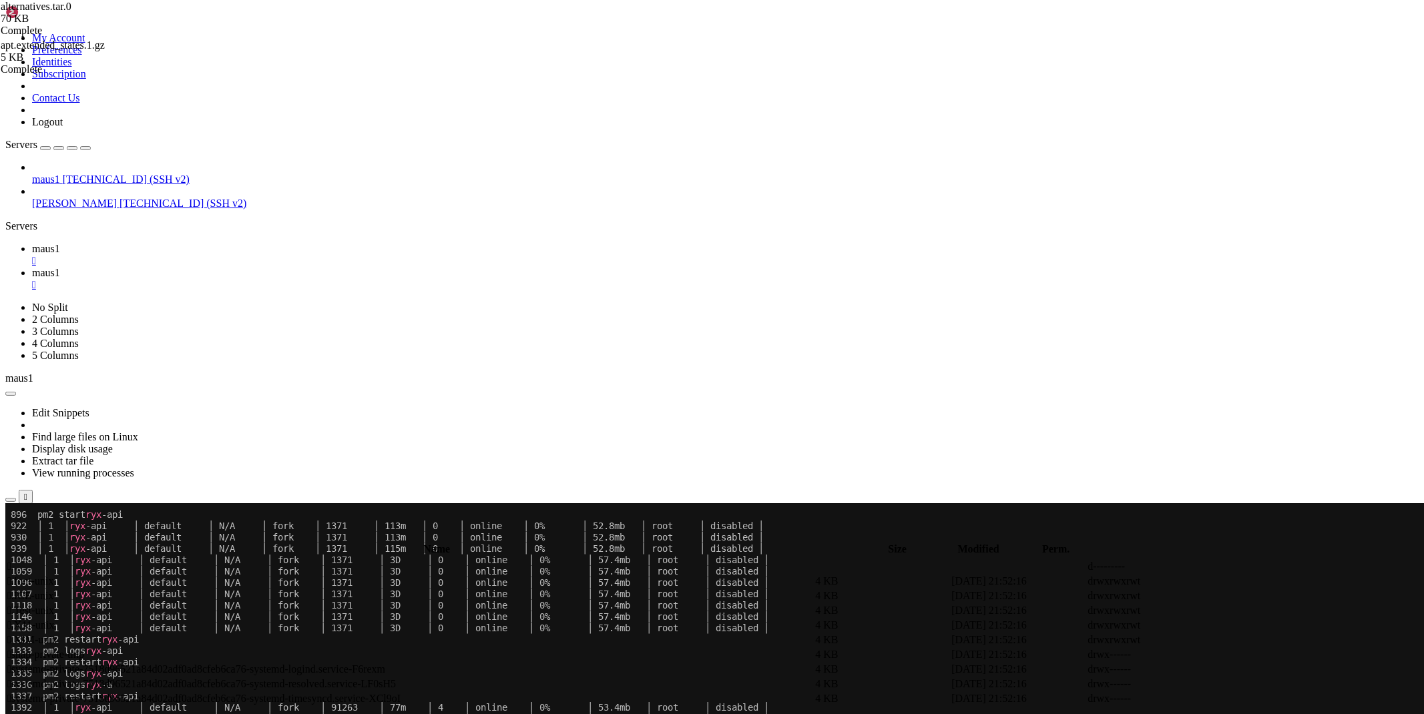
click at [60, 267] on span "maus1" at bounding box center [46, 272] width 28 height 11
click at [17, 351] on span " .." at bounding box center [11, 566] width 9 height 11
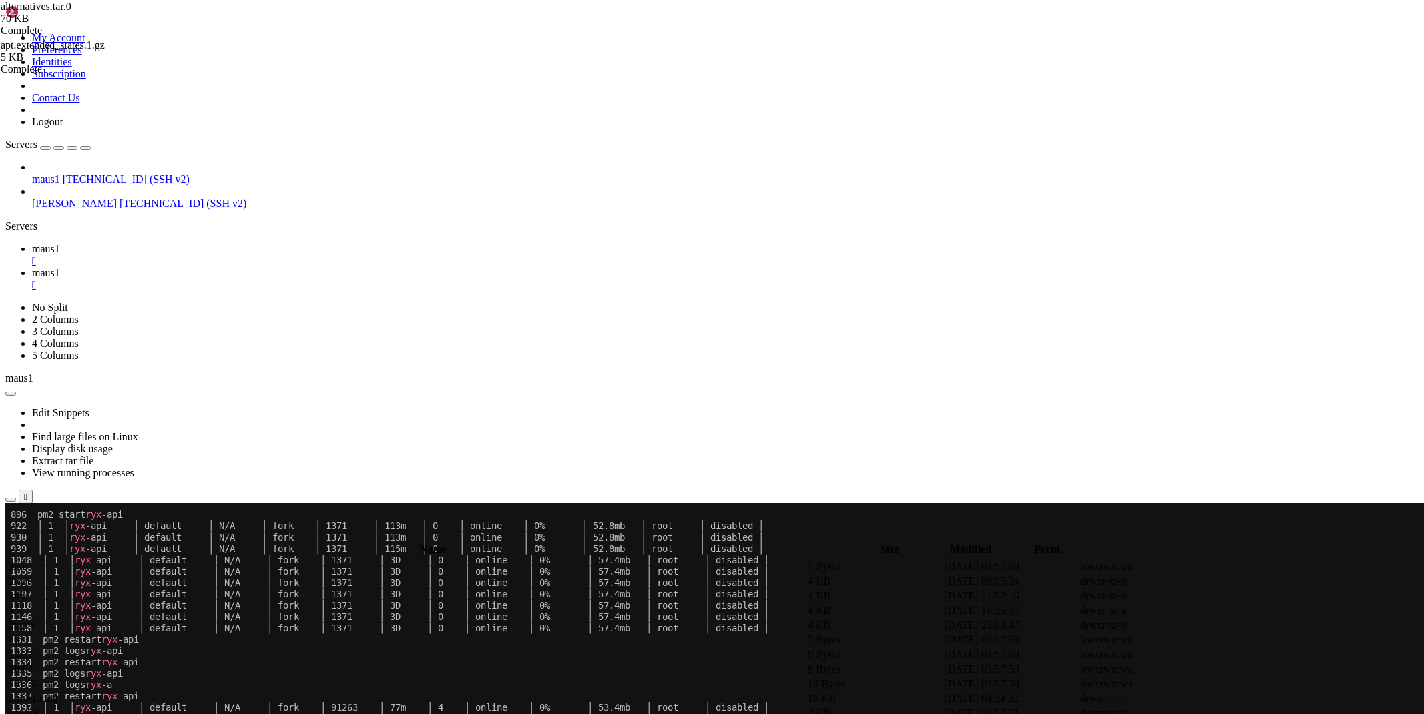
click at [60, 243] on span "maus1" at bounding box center [46, 248] width 28 height 11
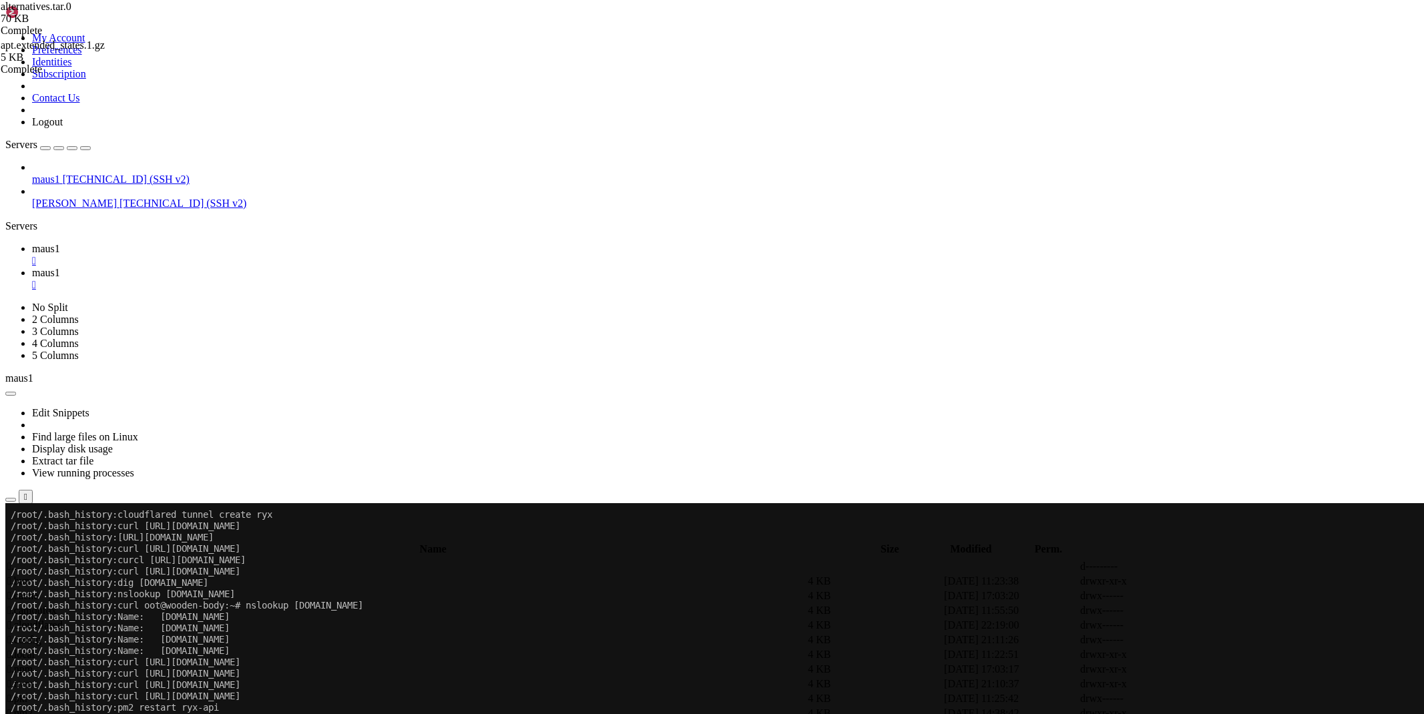
scroll to position [3394, 0]
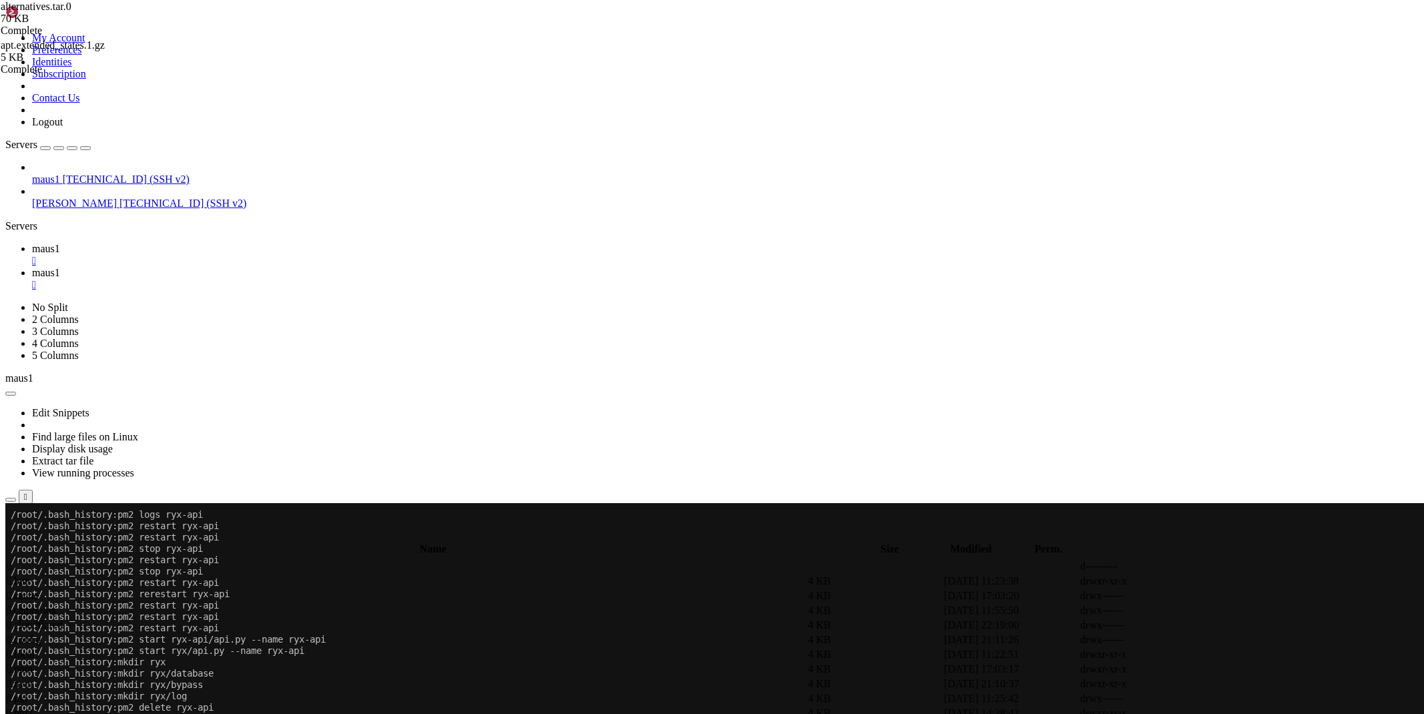
click at [60, 267] on span "maus1" at bounding box center [46, 272] width 28 height 11
click at [60, 243] on span "maus1" at bounding box center [46, 248] width 28 height 11
click at [32, 267] on icon at bounding box center [32, 272] width 0 height 11
click at [33, 351] on span " .nvm" at bounding box center [19, 683] width 25 height 11
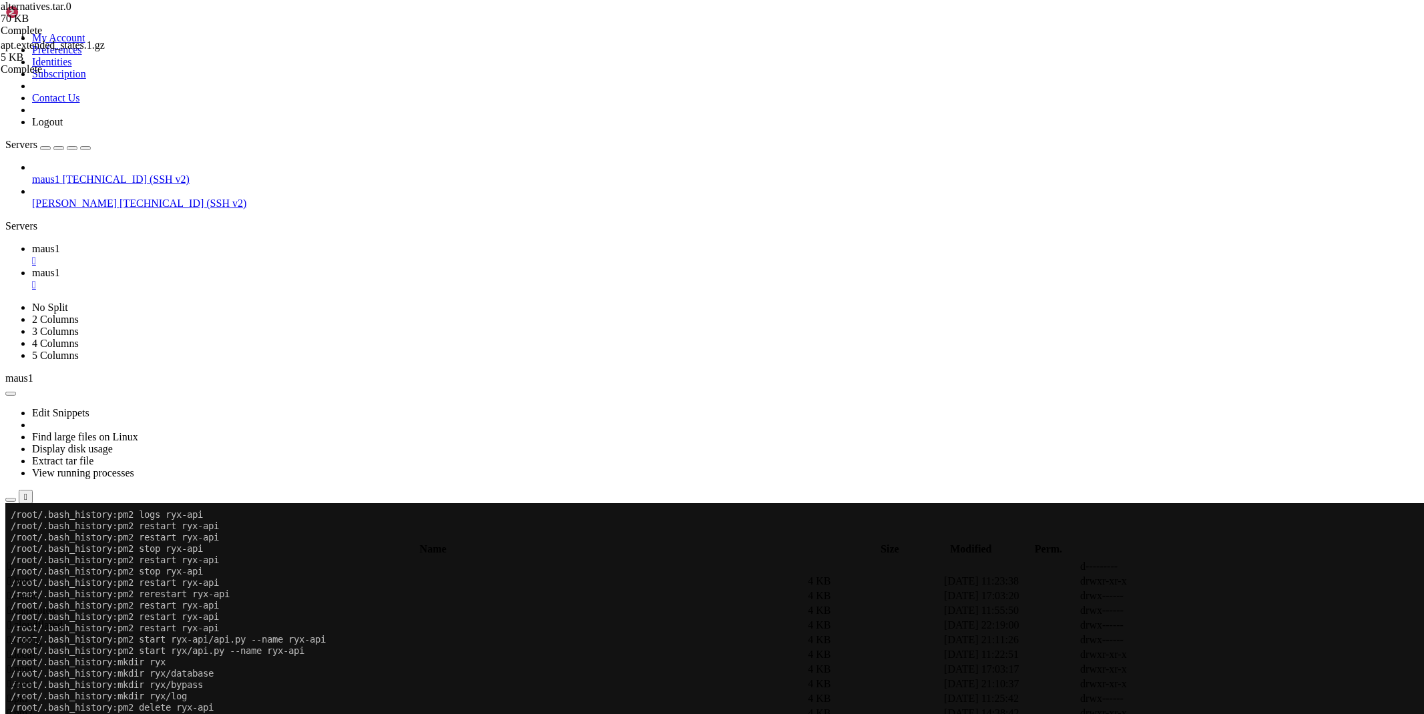
click at [33, 351] on span " .nvm" at bounding box center [19, 683] width 25 height 11
click at [17, 351] on span " .." at bounding box center [11, 566] width 9 height 11
click at [41, 351] on span " .config" at bounding box center [24, 639] width 34 height 11
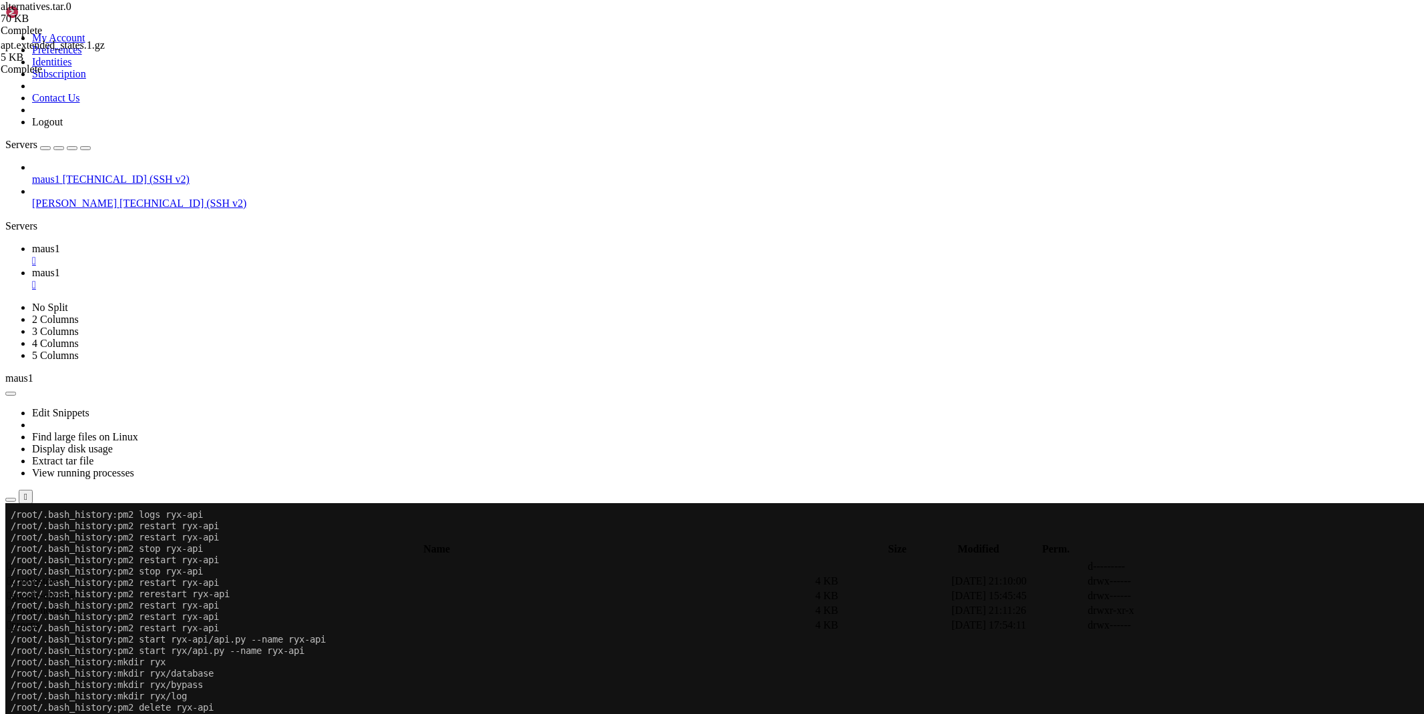
click at [17, 351] on span " .." at bounding box center [11, 566] width 9 height 11
click at [30, 351] on span " .bun" at bounding box center [18, 581] width 23 height 11
click at [17, 351] on span " .." at bounding box center [11, 566] width 9 height 11
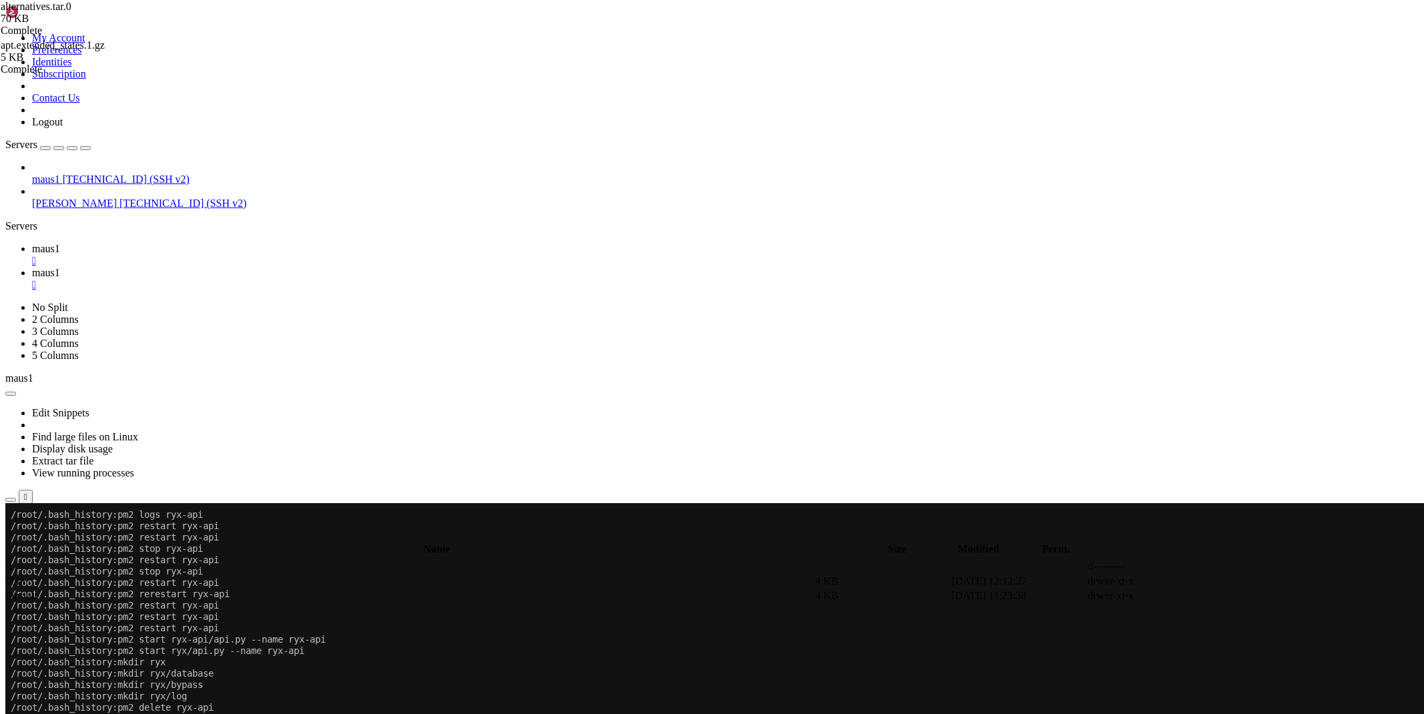
click at [17, 351] on span " .." at bounding box center [11, 566] width 9 height 11
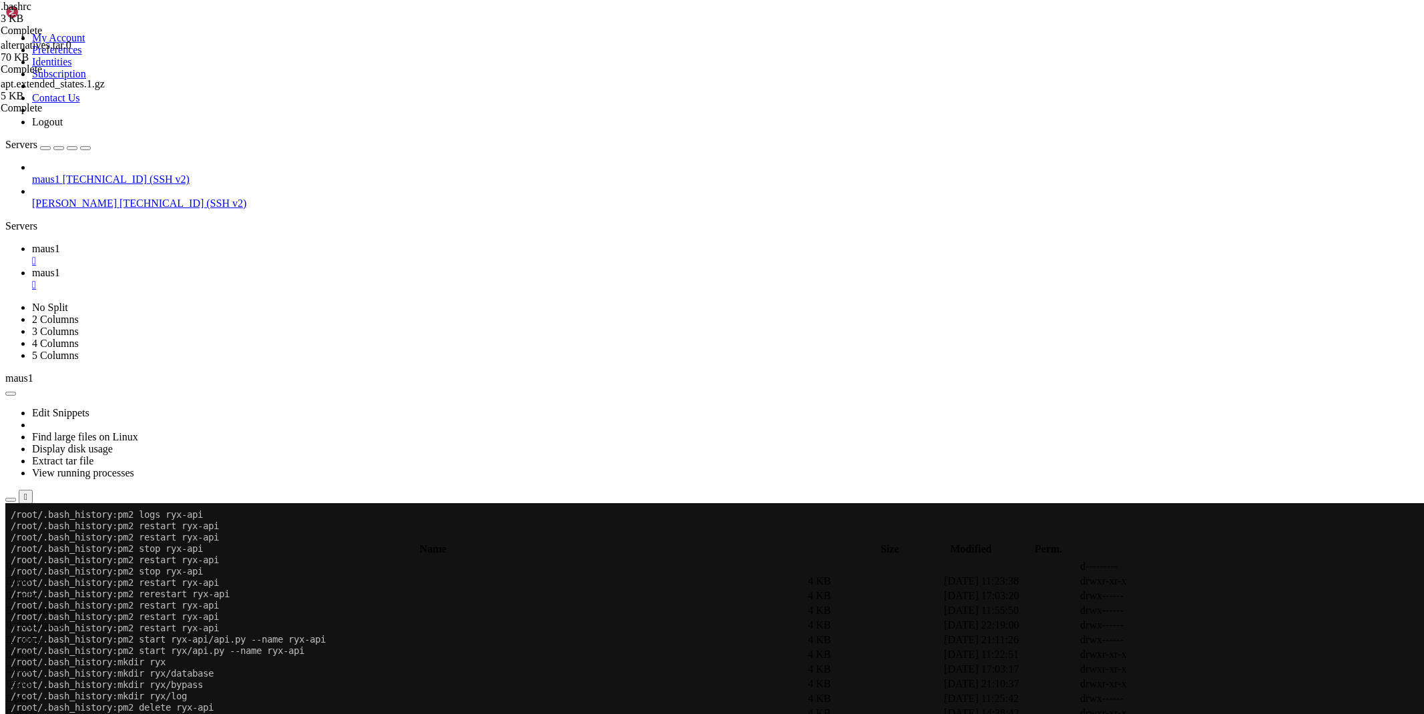
click at [60, 243] on span "maus1" at bounding box center [46, 248] width 28 height 11
click at [32, 267] on icon at bounding box center [32, 272] width 0 height 11
click at [17, 351] on span " .." at bounding box center [11, 566] width 9 height 11
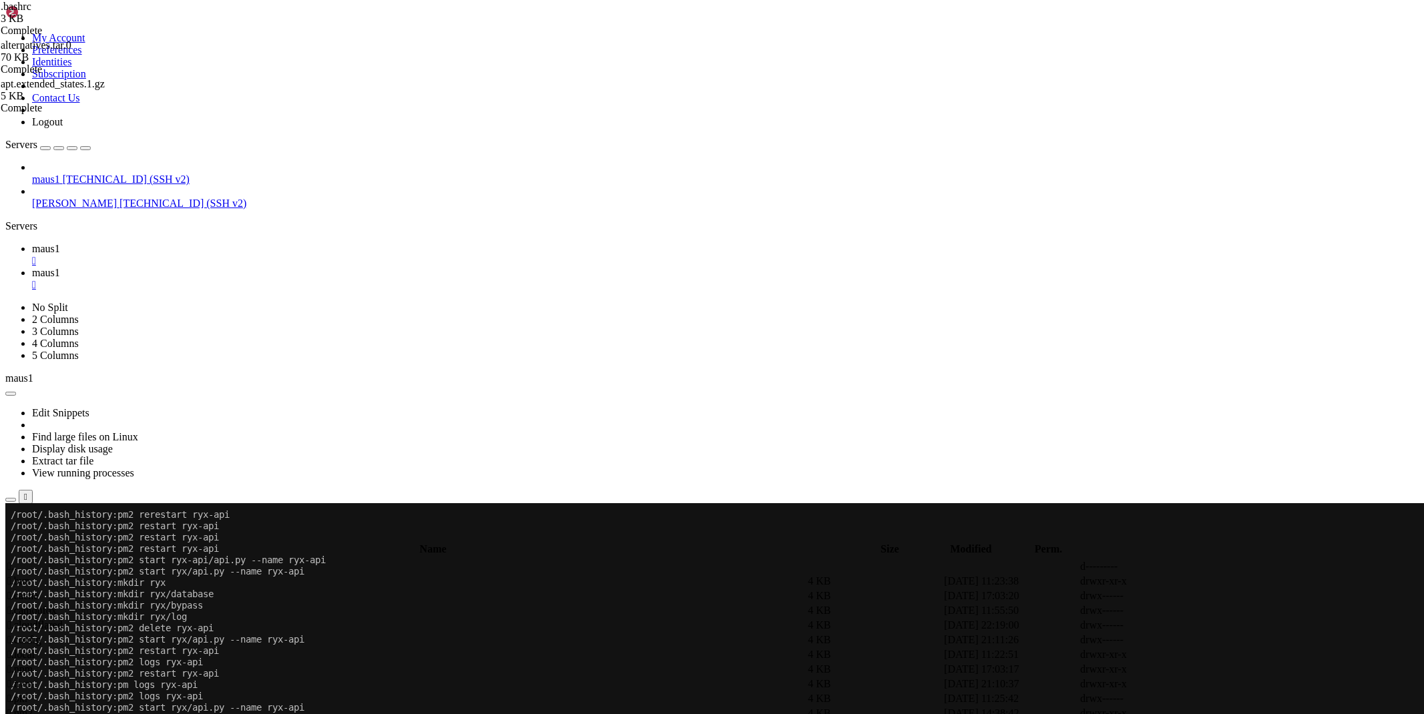
click at [17, 351] on span " .." at bounding box center [11, 566] width 9 height 11
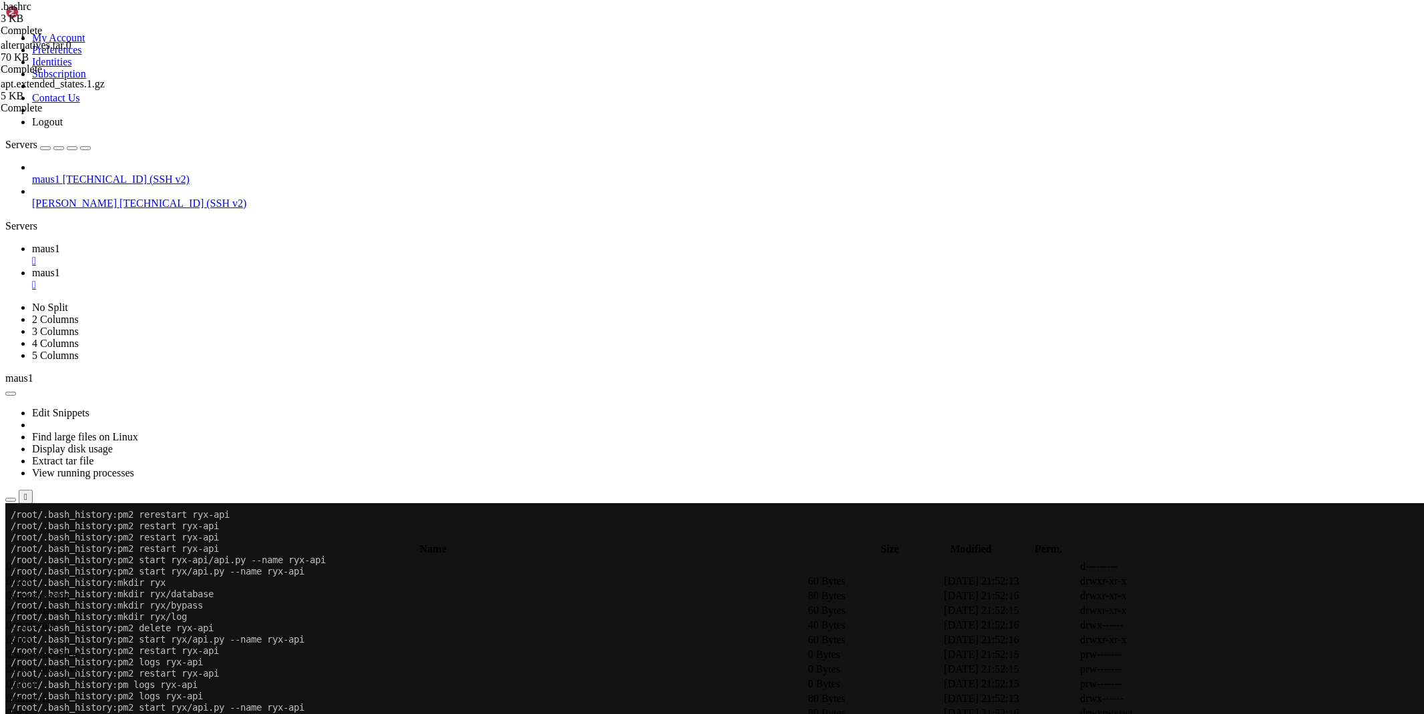
click at [244, 351] on td " log" at bounding box center [406, 728] width 799 height 13
click at [41, 351] on span " journal" at bounding box center [24, 581] width 34 height 11
click at [220, 351] on td " .." at bounding box center [410, 566] width 807 height 13
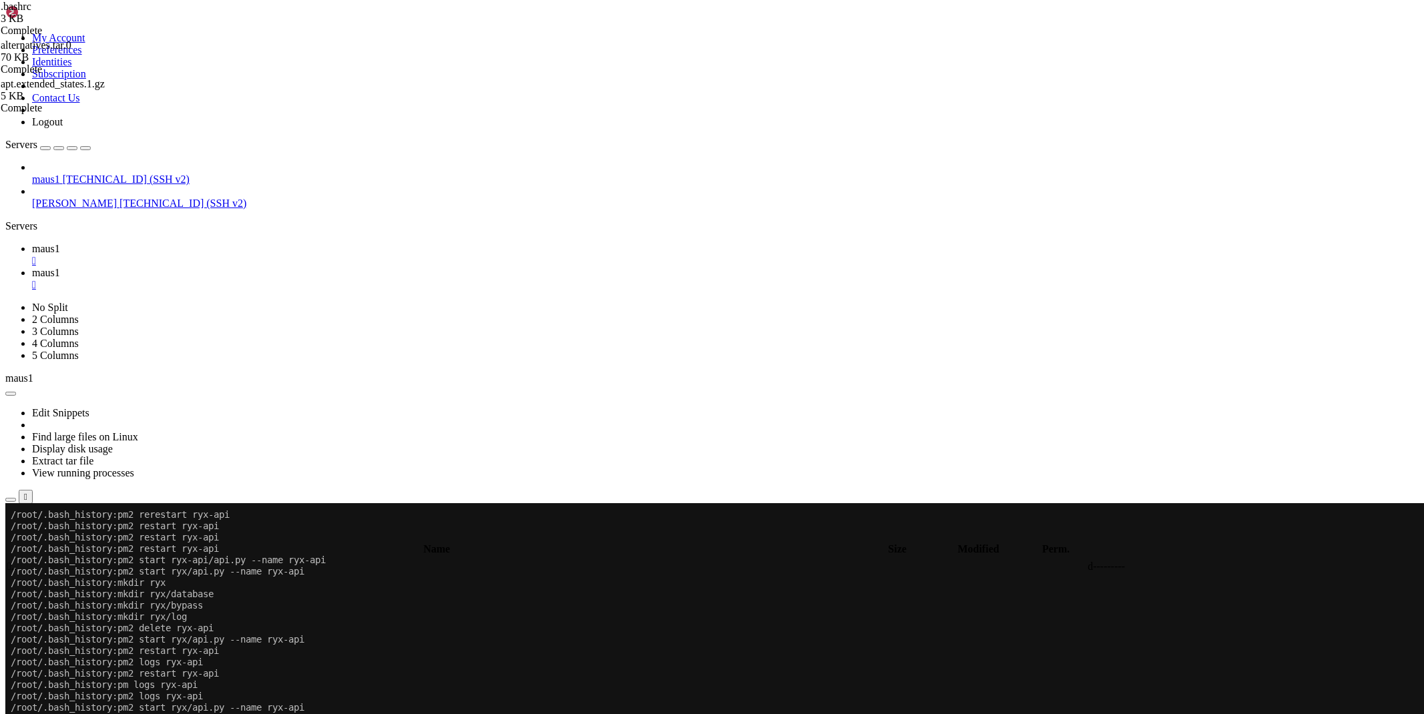
click at [218, 351] on td " .." at bounding box center [410, 566] width 807 height 13
click at [60, 243] on span "maus1" at bounding box center [46, 248] width 28 height 11
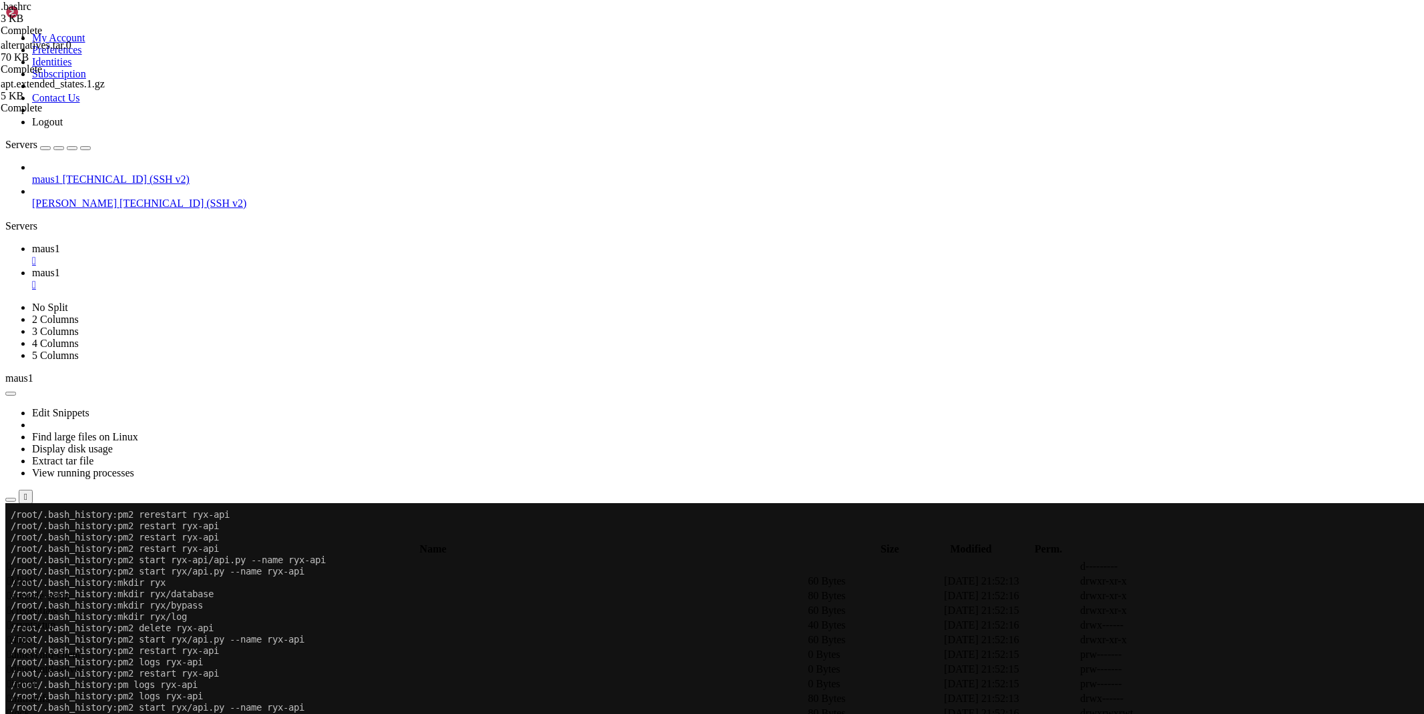
drag, startPoint x: 318, startPoint y: 1115, endPoint x: 11, endPoint y: 1048, distance: 314.5
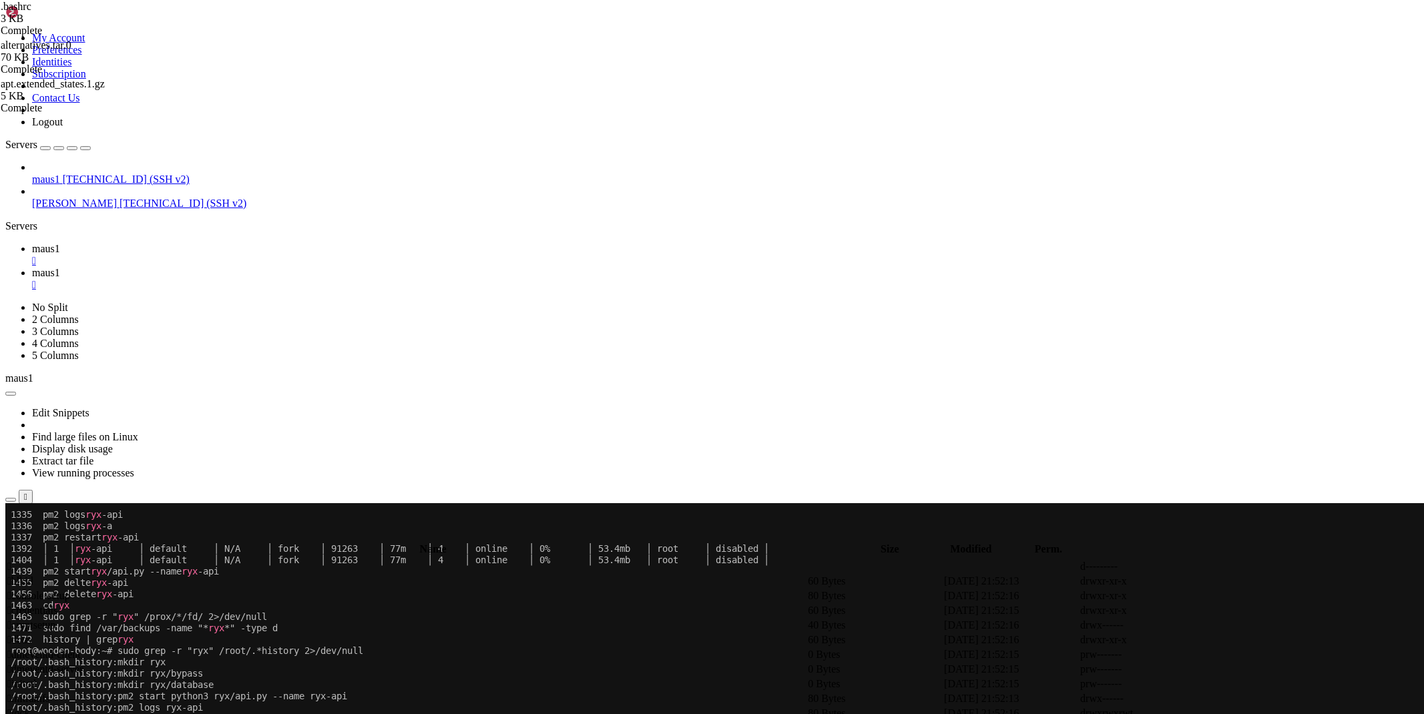
scroll to position [1704, 0]
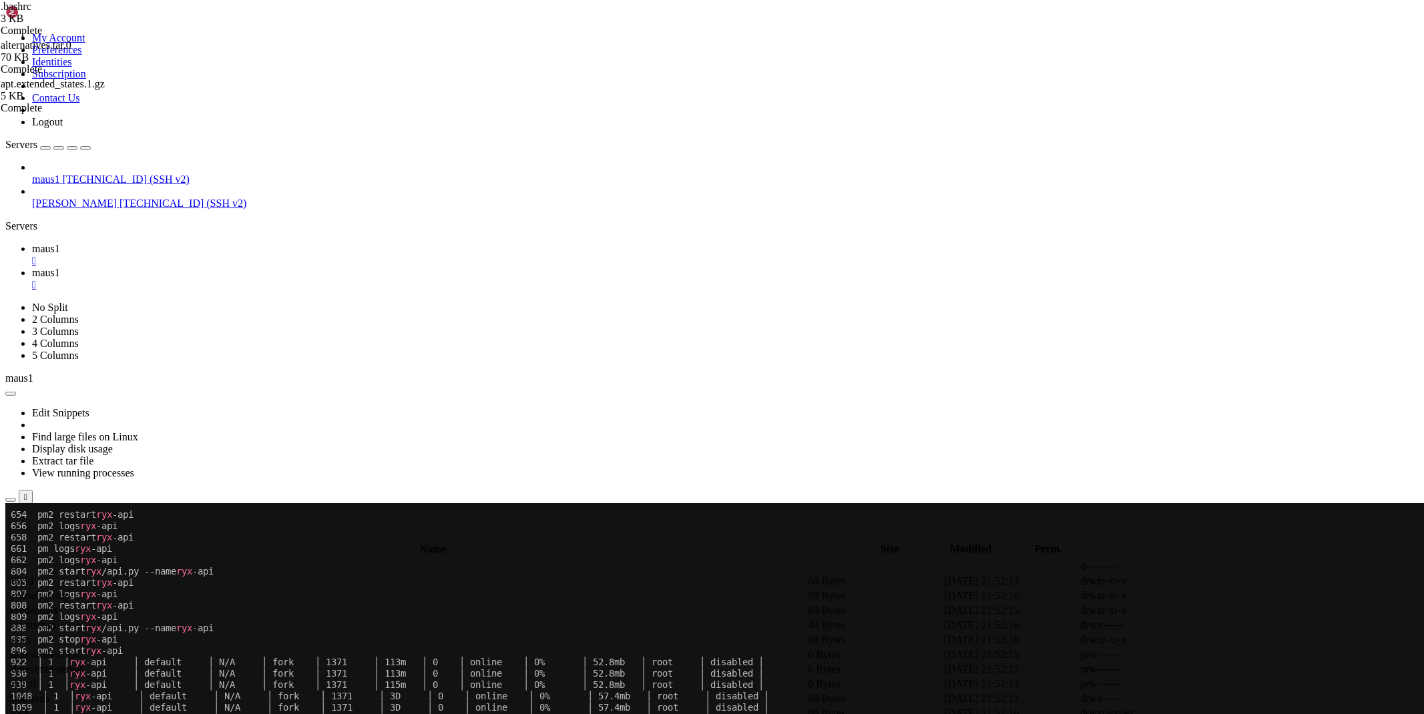
drag, startPoint x: 294, startPoint y: 1104, endPoint x: 10, endPoint y: 944, distance: 326.5
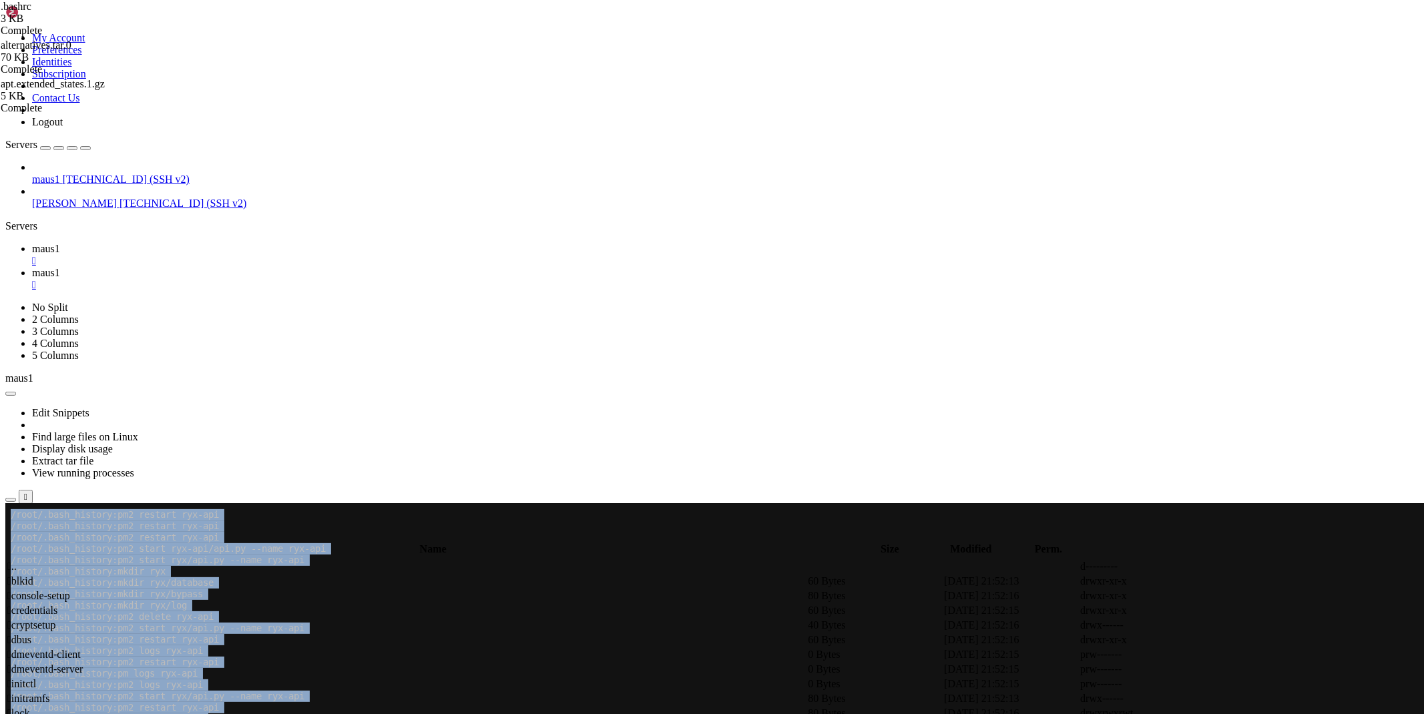
scroll to position [3495, 0]
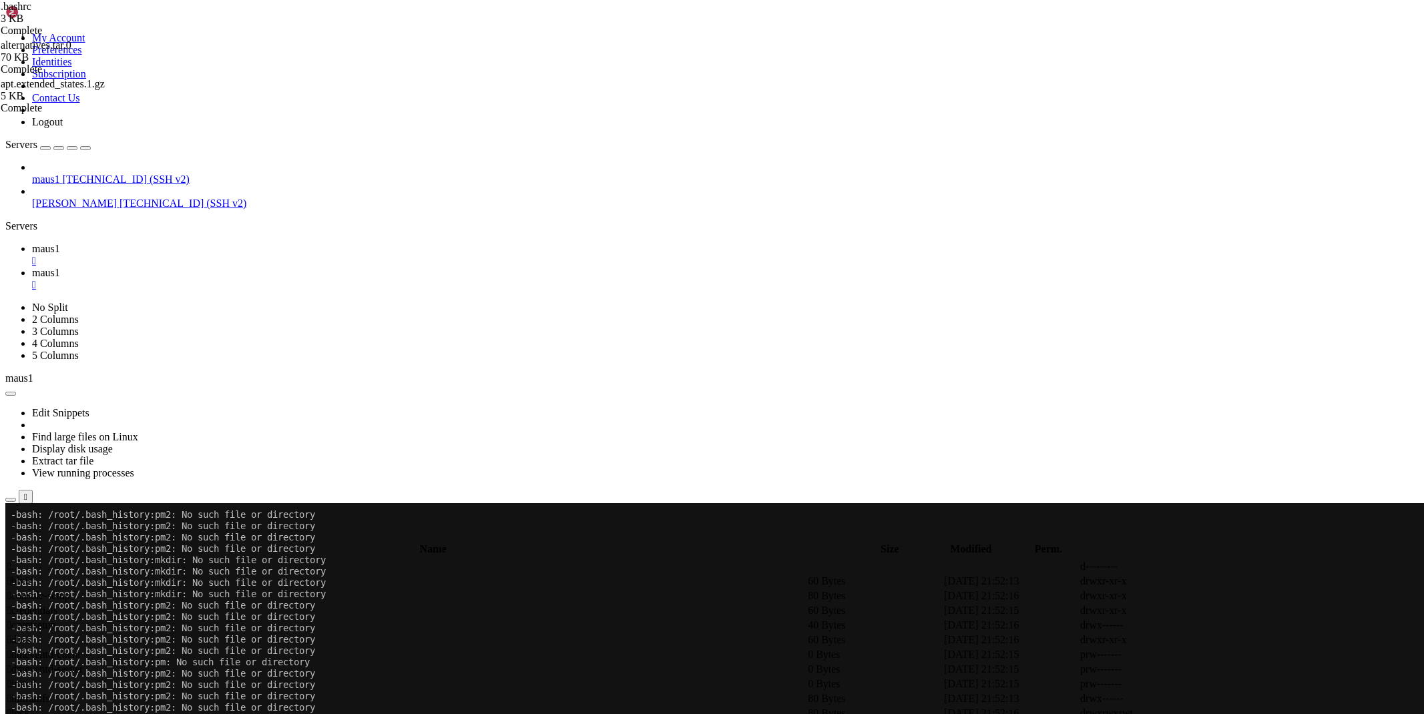
scroll to position [6095, 0]
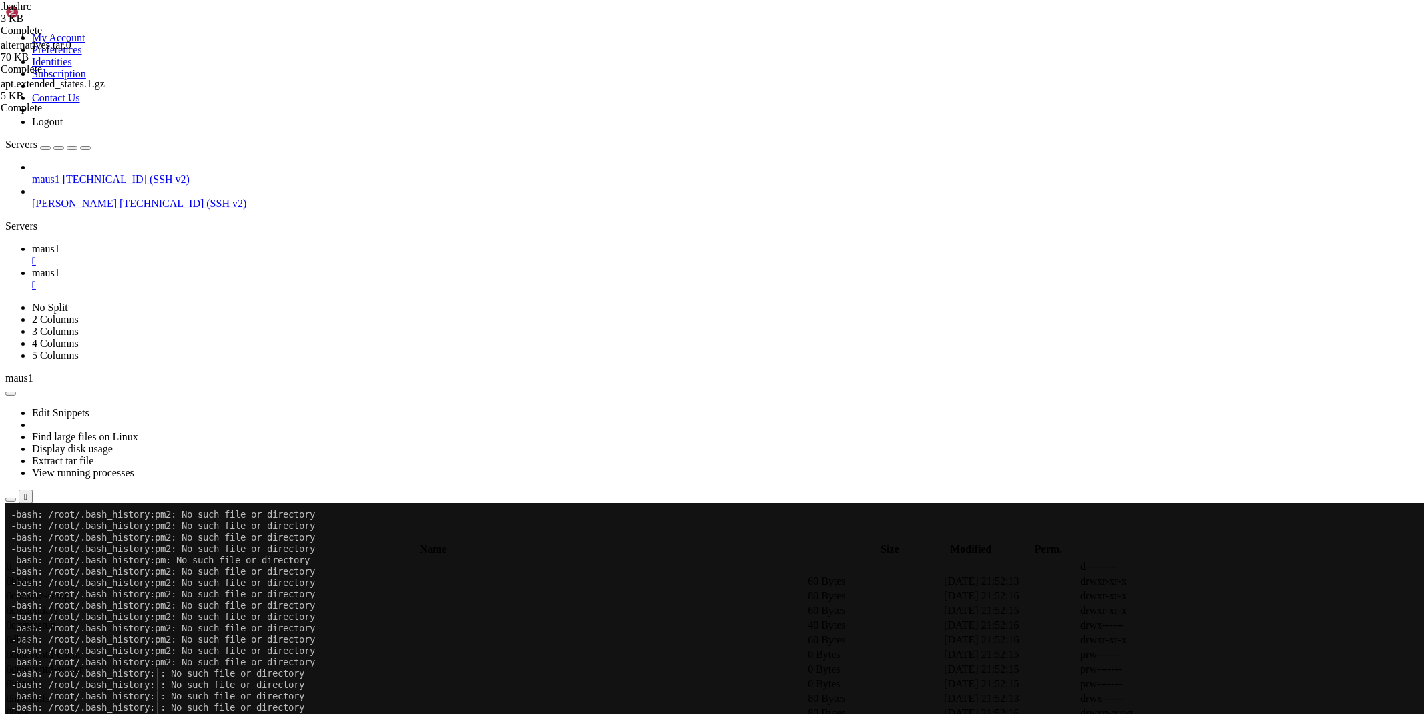
click at [60, 267] on span "maus1" at bounding box center [46, 272] width 28 height 11
click at [17, 351] on span " .." at bounding box center [11, 566] width 9 height 11
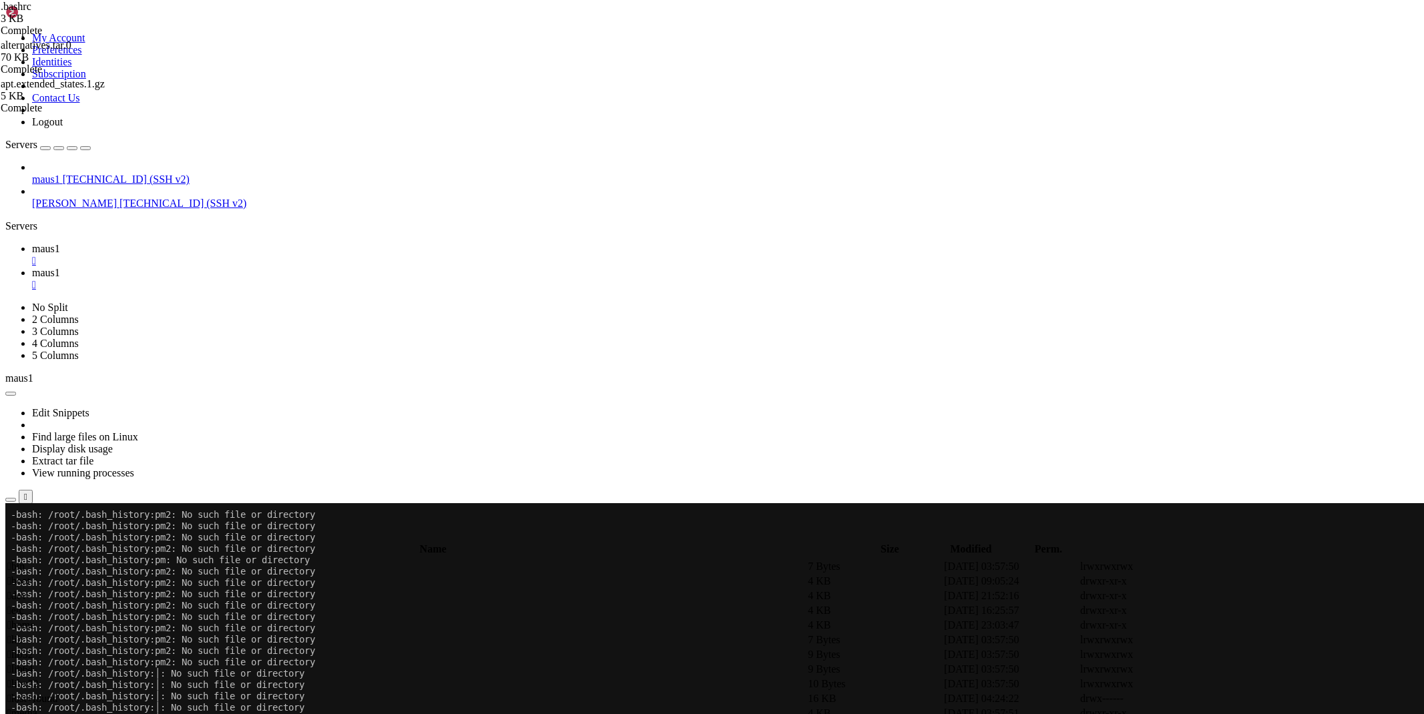
click at [33, 351] on span " .pm2" at bounding box center [19, 713] width 25 height 11
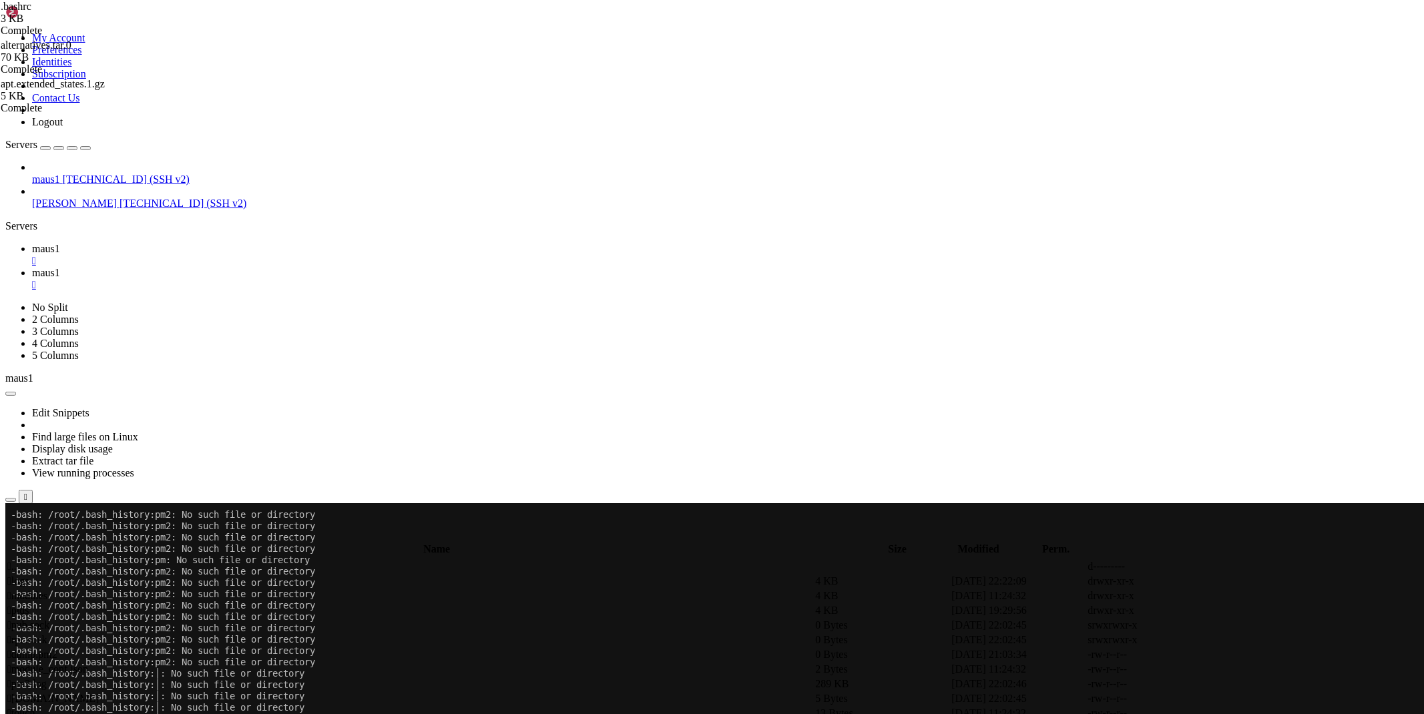
click at [60, 243] on span "maus1" at bounding box center [46, 248] width 28 height 11
drag, startPoint x: 544, startPoint y: 977, endPoint x: 530, endPoint y: 1092, distance: 115.6
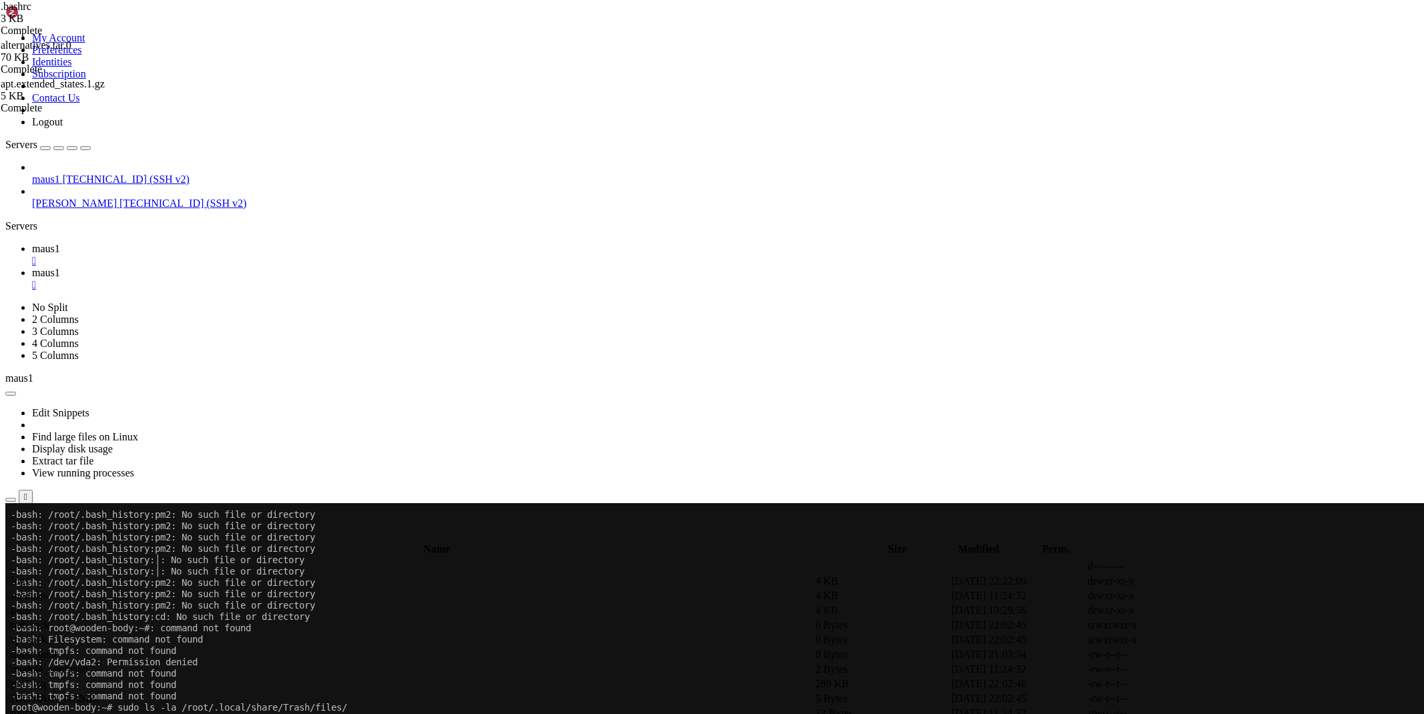
drag, startPoint x: 127, startPoint y: 1128, endPoint x: 45, endPoint y: 1050, distance: 113.3
drag, startPoint x: 140, startPoint y: 1130, endPoint x: 11, endPoint y: 833, distance: 324.1
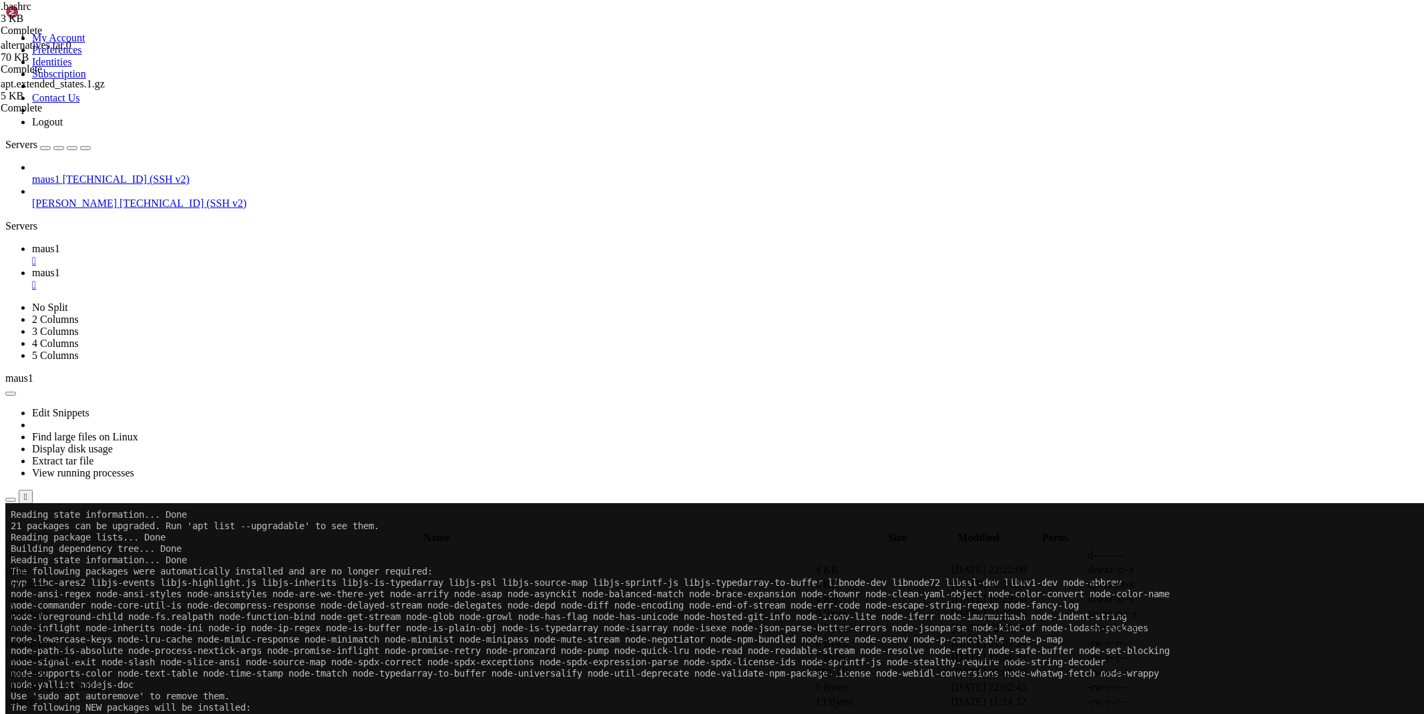
scroll to position [8263, 0]
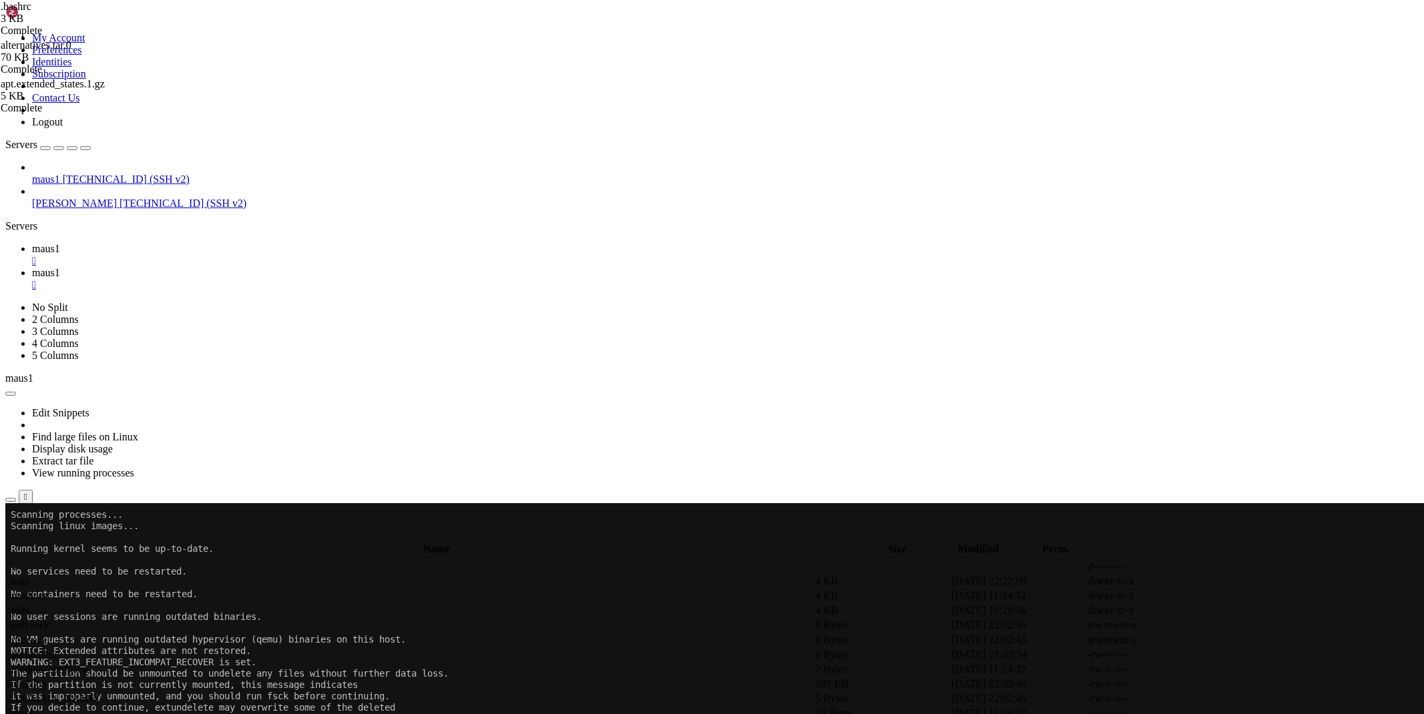
scroll to position [8649, 0]
click at [258, 267] on link "maus1 " at bounding box center [725, 279] width 1387 height 24
click at [242, 351] on td " .." at bounding box center [410, 566] width 807 height 13
type input "/root"
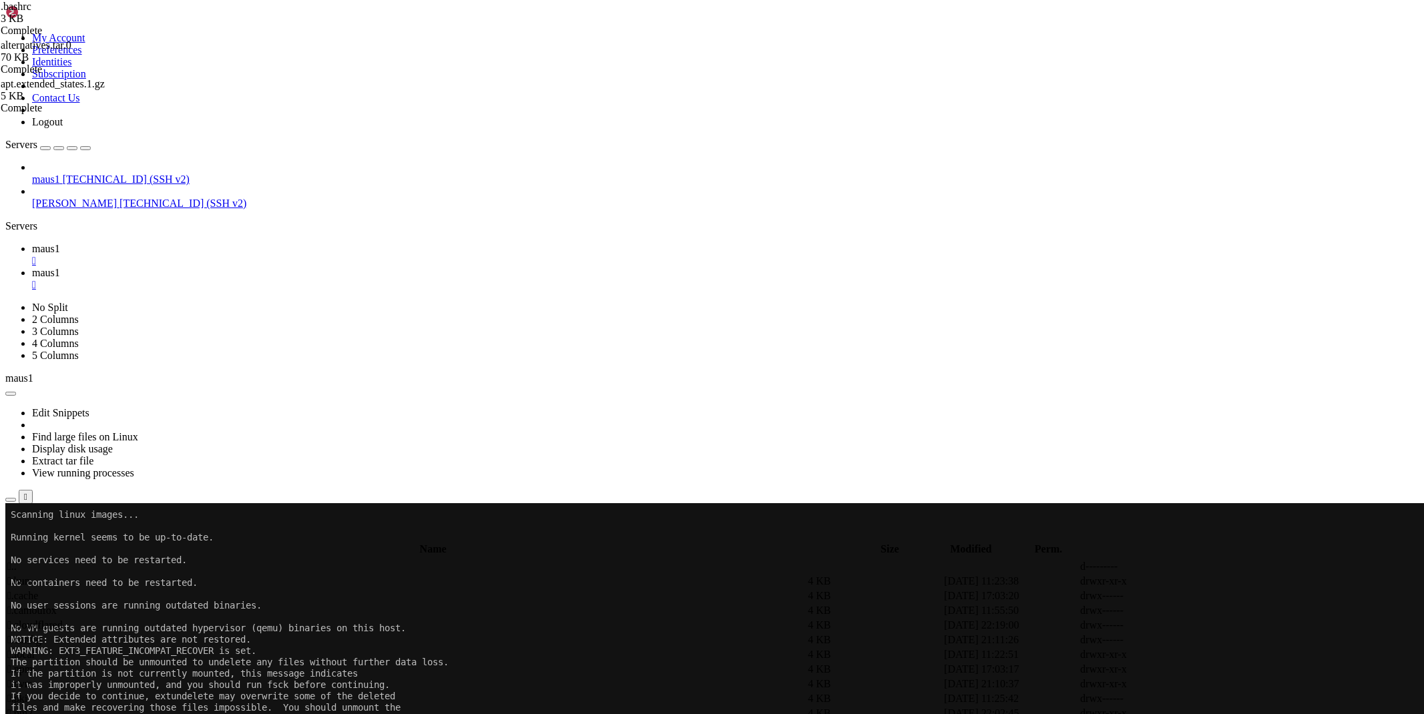
scroll to position [222, 0]
click at [182, 351] on div "/root" at bounding box center [712, 534] width 1414 height 14
click at [188, 243] on link "maus1 " at bounding box center [725, 255] width 1387 height 24
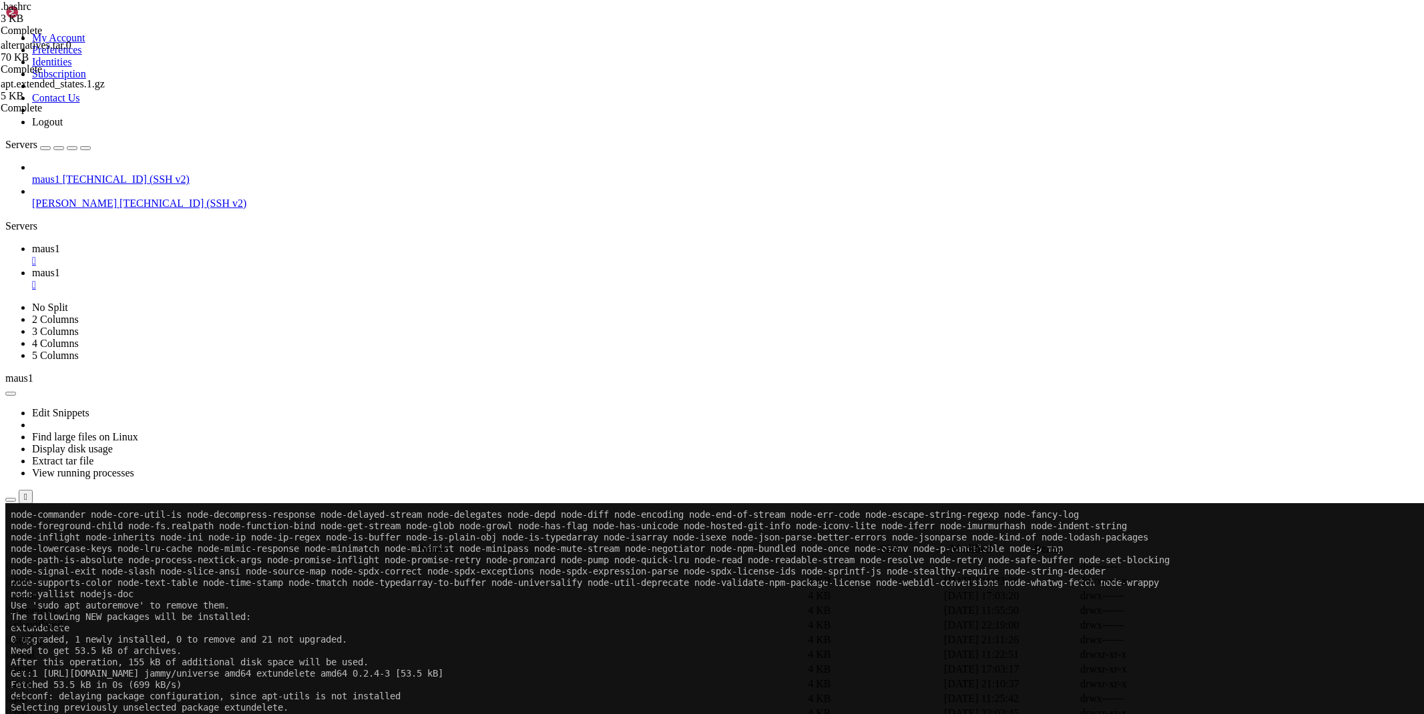
scroll to position [8427, 0]
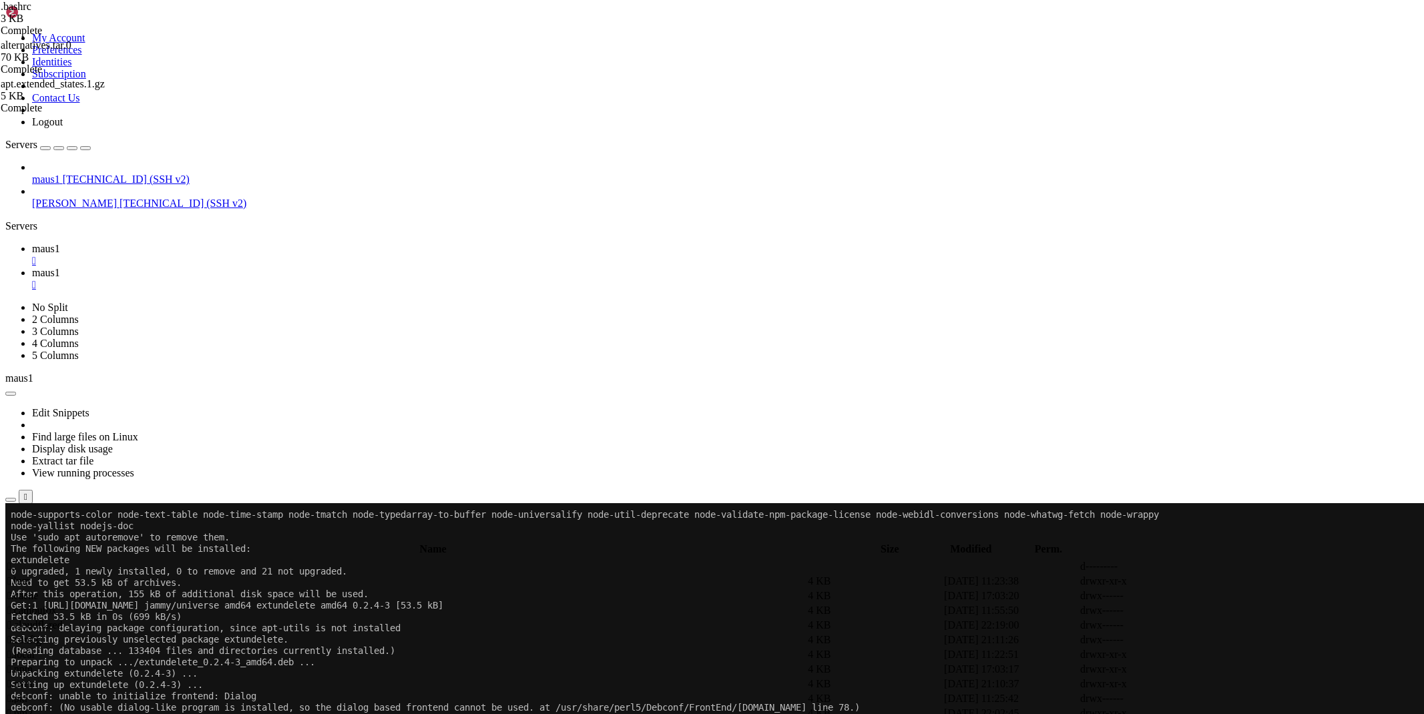
drag, startPoint x: 137, startPoint y: 1127, endPoint x: 12, endPoint y: 1000, distance: 178.0
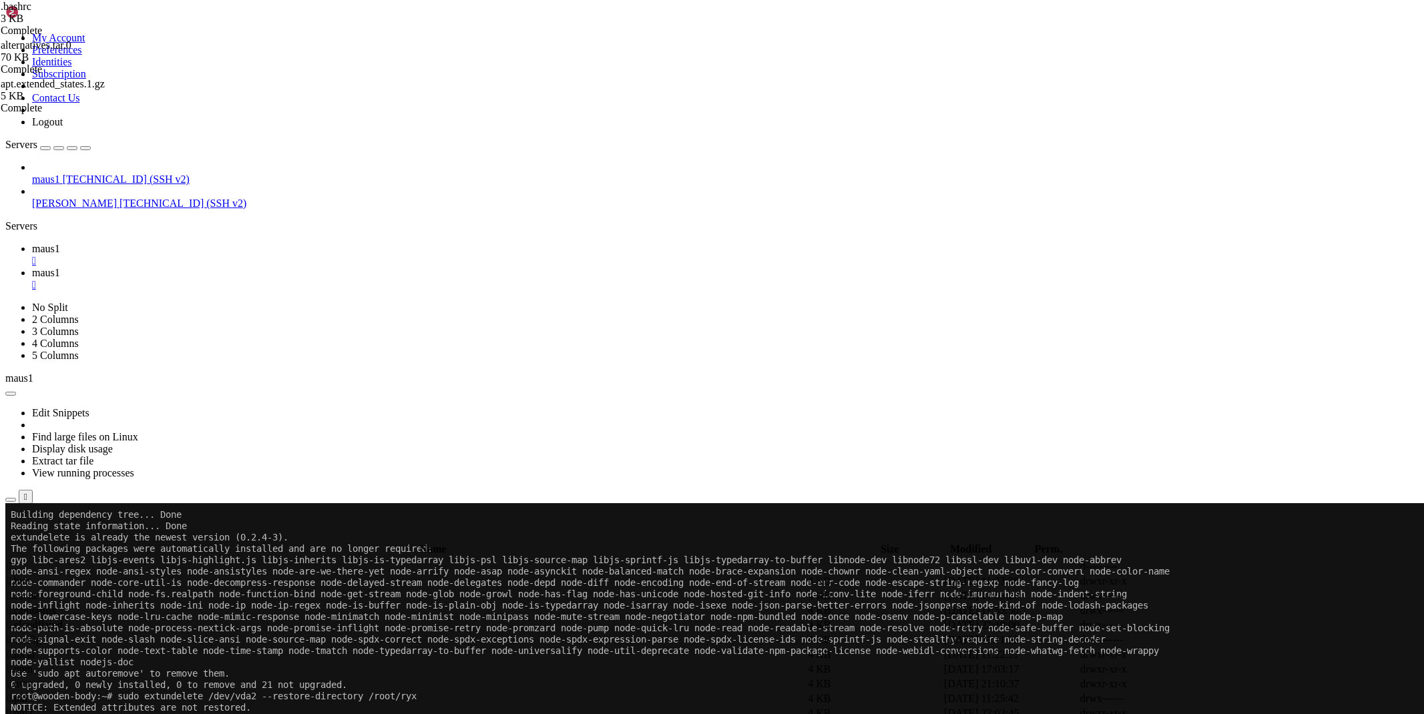
scroll to position [8956, 0]
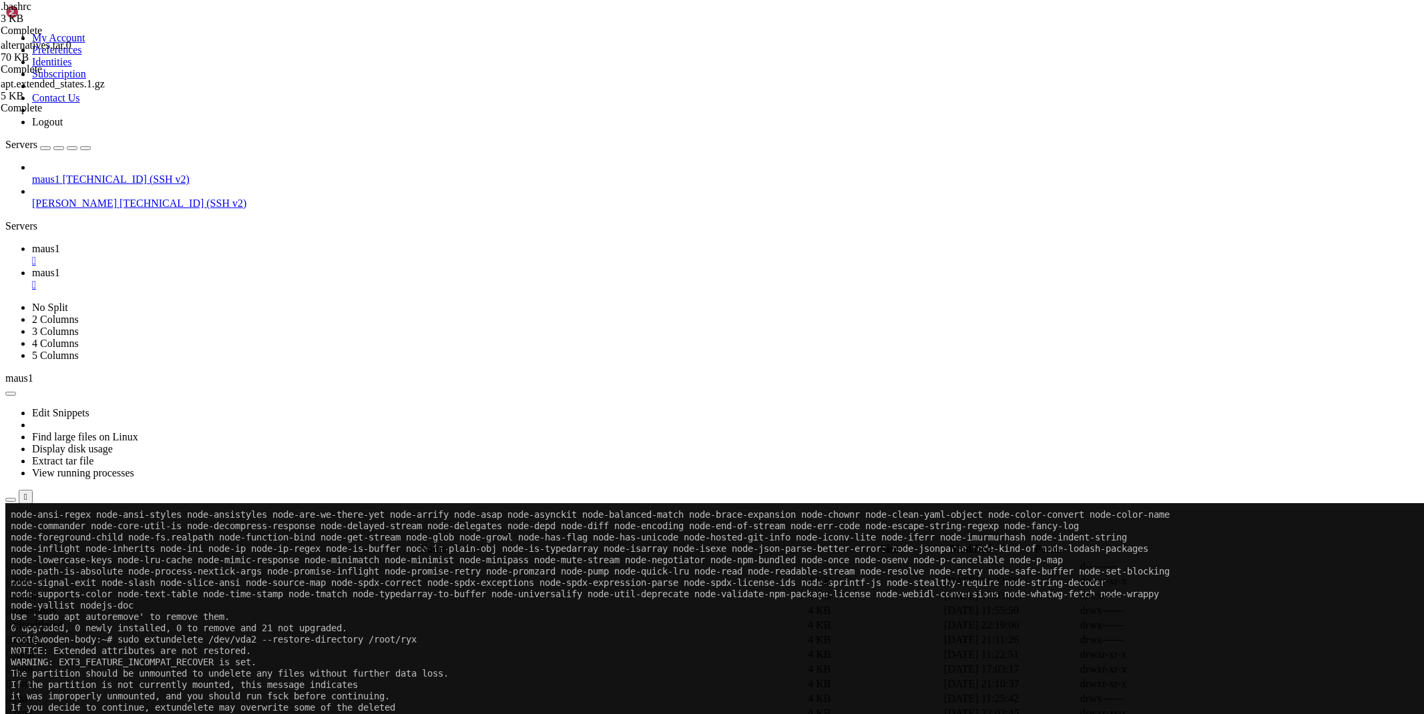
scroll to position [8990, 0]
click at [60, 267] on span "maus1" at bounding box center [46, 272] width 28 height 11
click at [222, 243] on link "maus1 " at bounding box center [725, 255] width 1387 height 24
drag, startPoint x: 241, startPoint y: 1191, endPoint x: 59, endPoint y: 1119, distance: 196.0
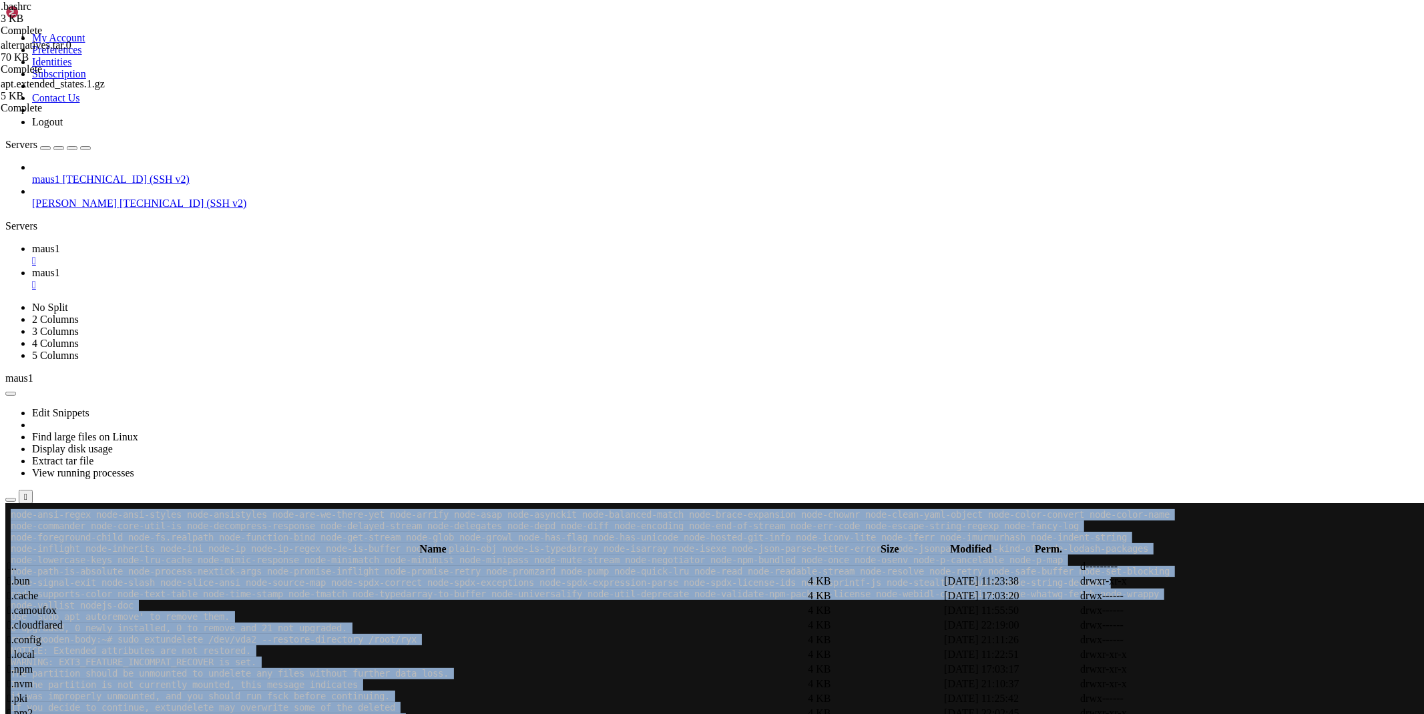
drag, startPoint x: 66, startPoint y: 1135, endPoint x: 78, endPoint y: 1116, distance: 22.2
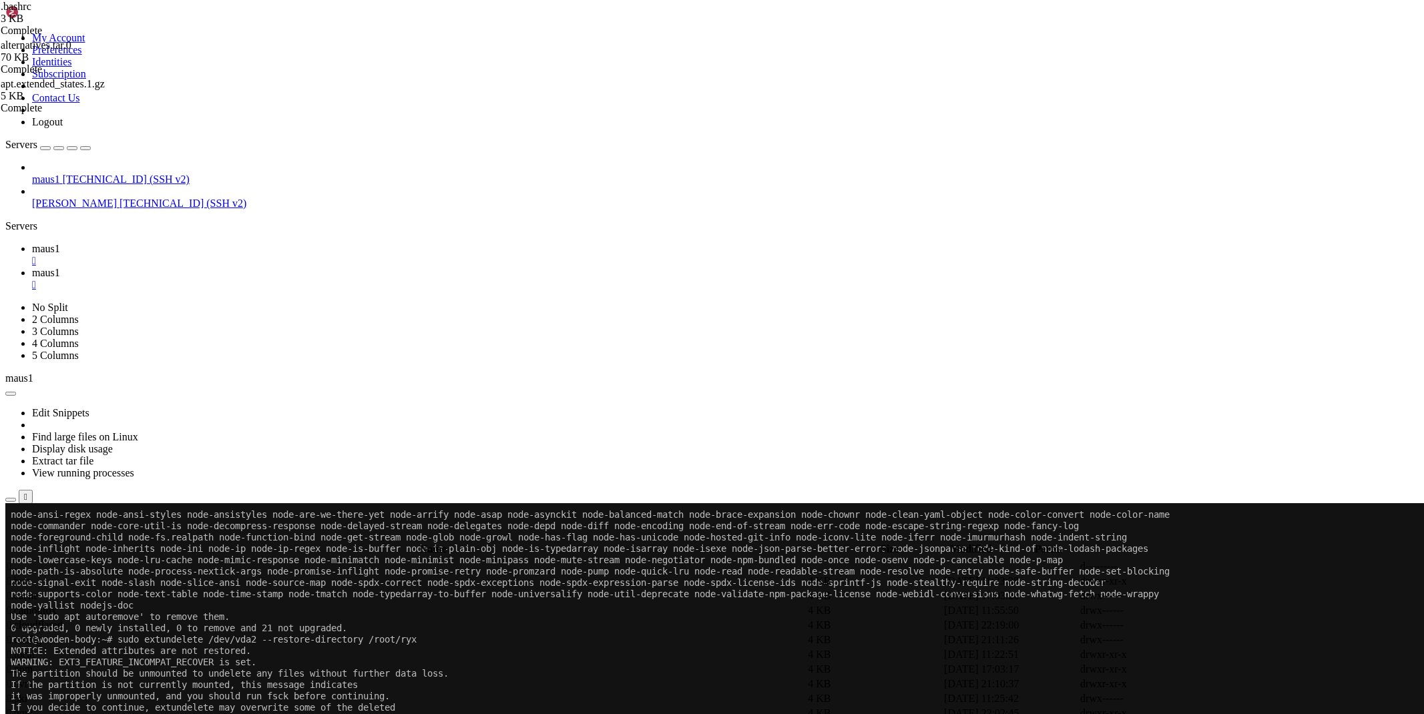
drag, startPoint x: 79, startPoint y: 1128, endPoint x: 12, endPoint y: 937, distance: 203.1
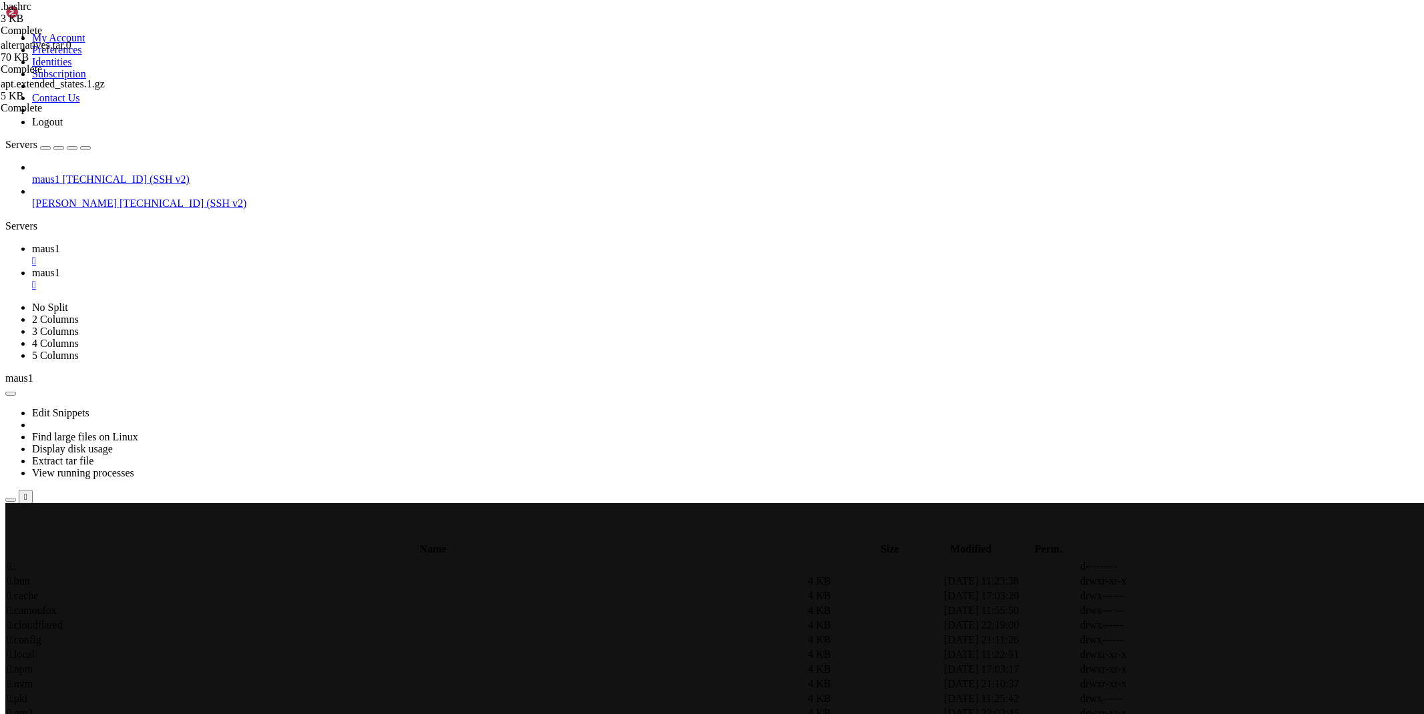
scroll to position [9424, 0]
click at [226, 243] on link "maus1 " at bounding box center [725, 255] width 1387 height 24
click at [228, 255] on div "" at bounding box center [725, 261] width 1387 height 12
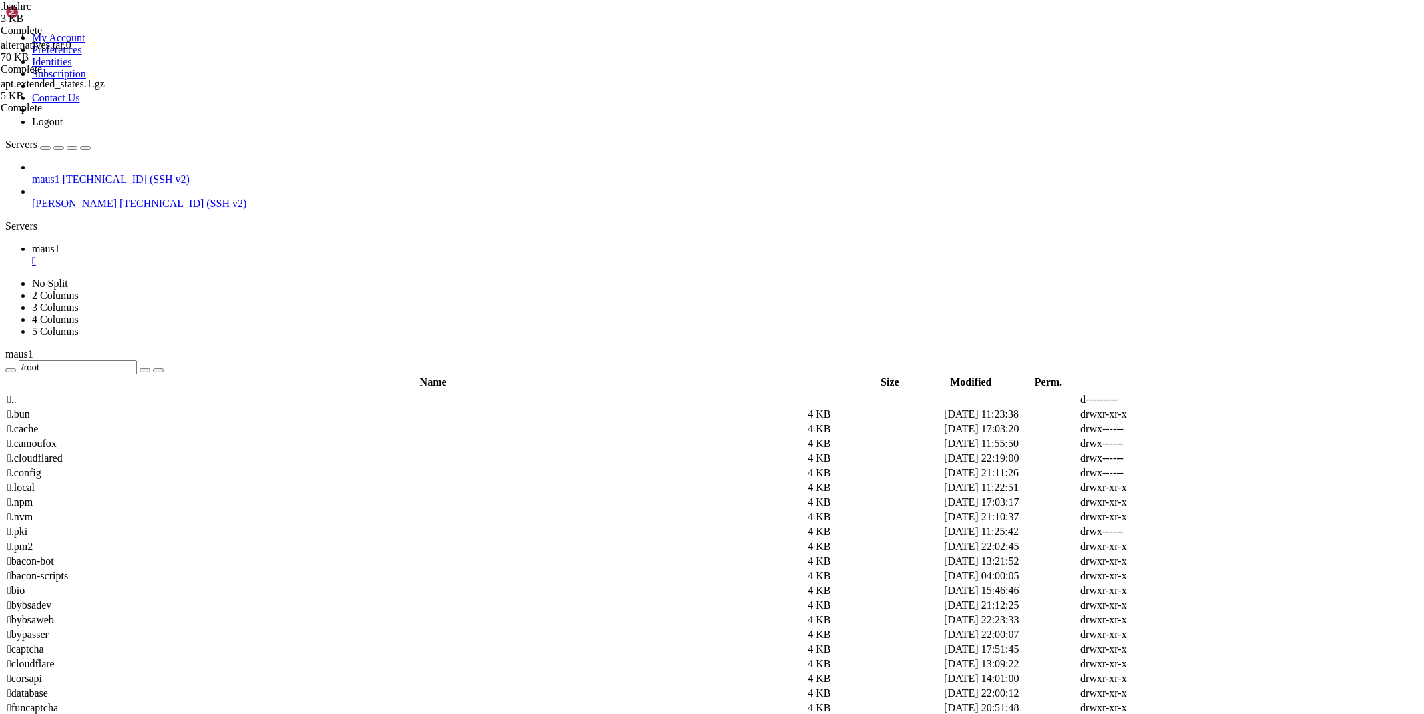
click at [60, 174] on span "maus1" at bounding box center [46, 179] width 28 height 11
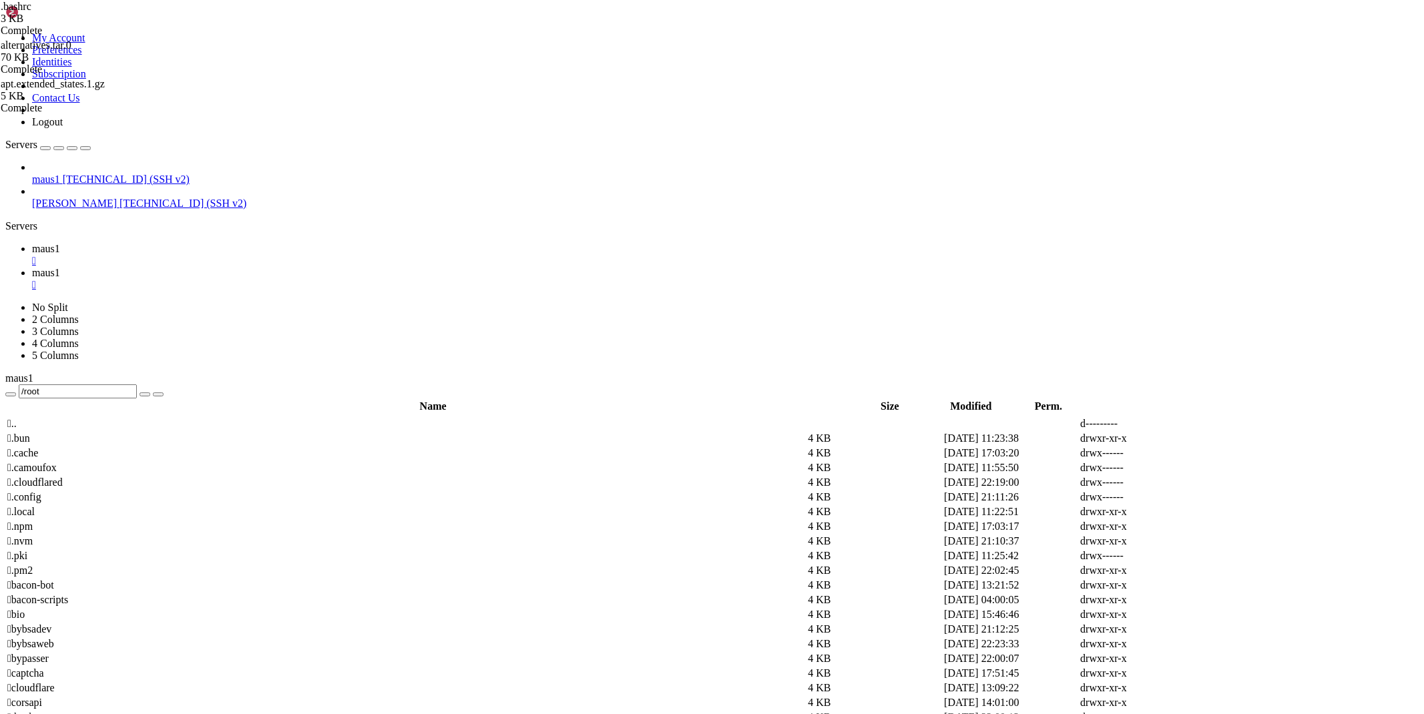
scroll to position [738, 0]
click at [301, 279] on div "" at bounding box center [725, 285] width 1387 height 12
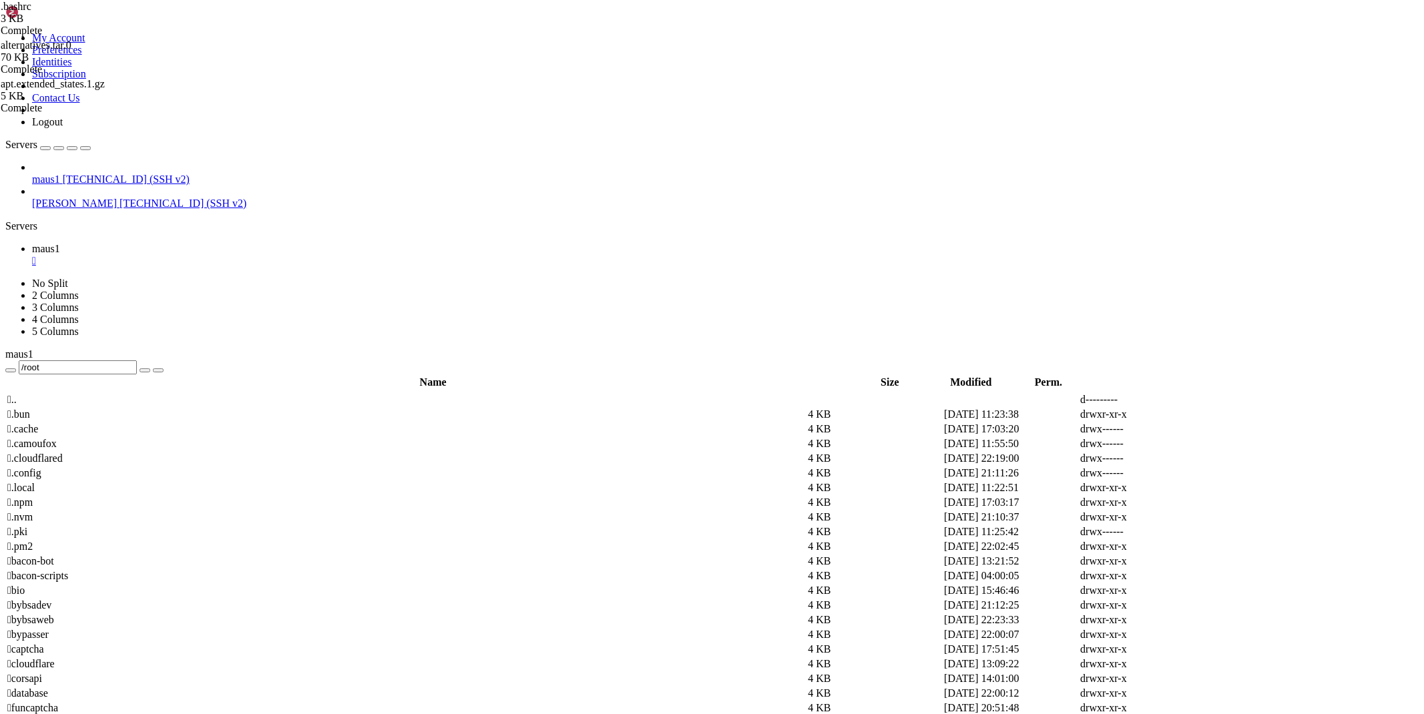
click at [230, 255] on div "" at bounding box center [725, 261] width 1387 height 12
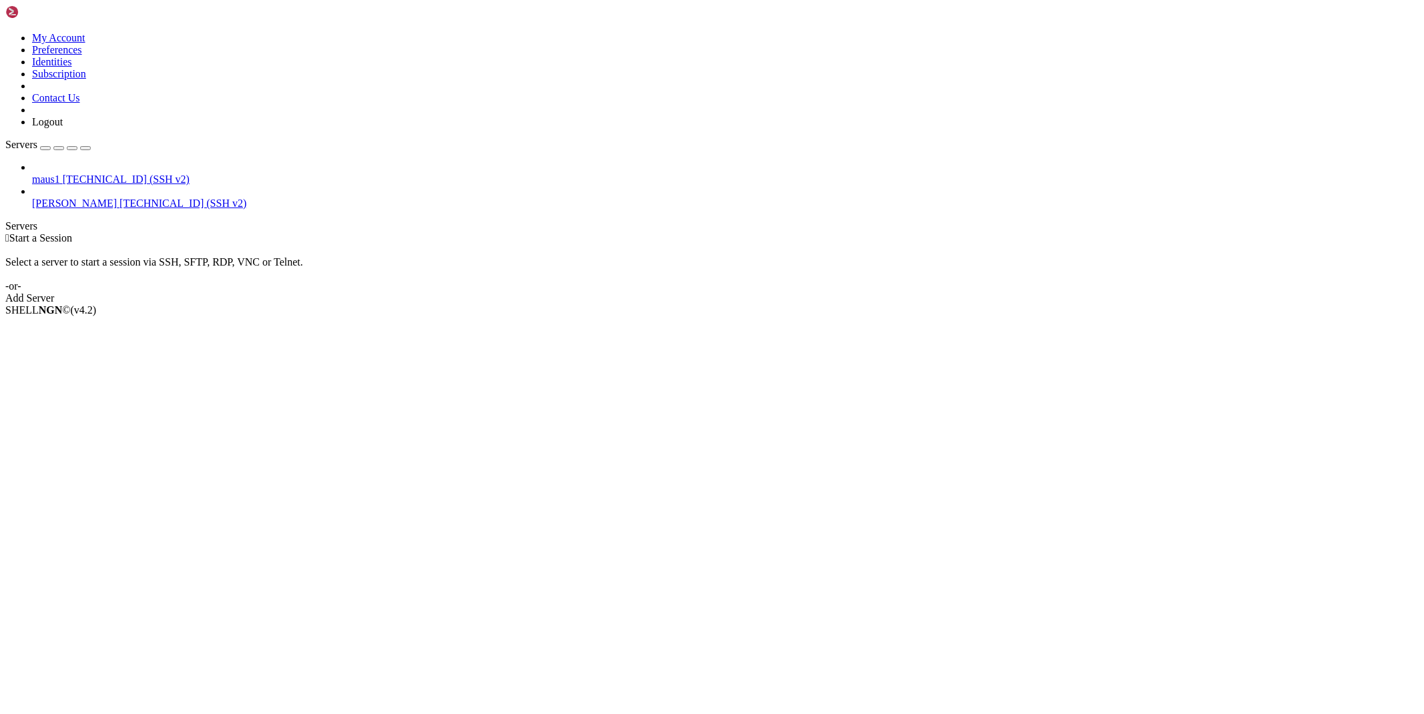
click at [60, 174] on span "maus1" at bounding box center [46, 179] width 28 height 11
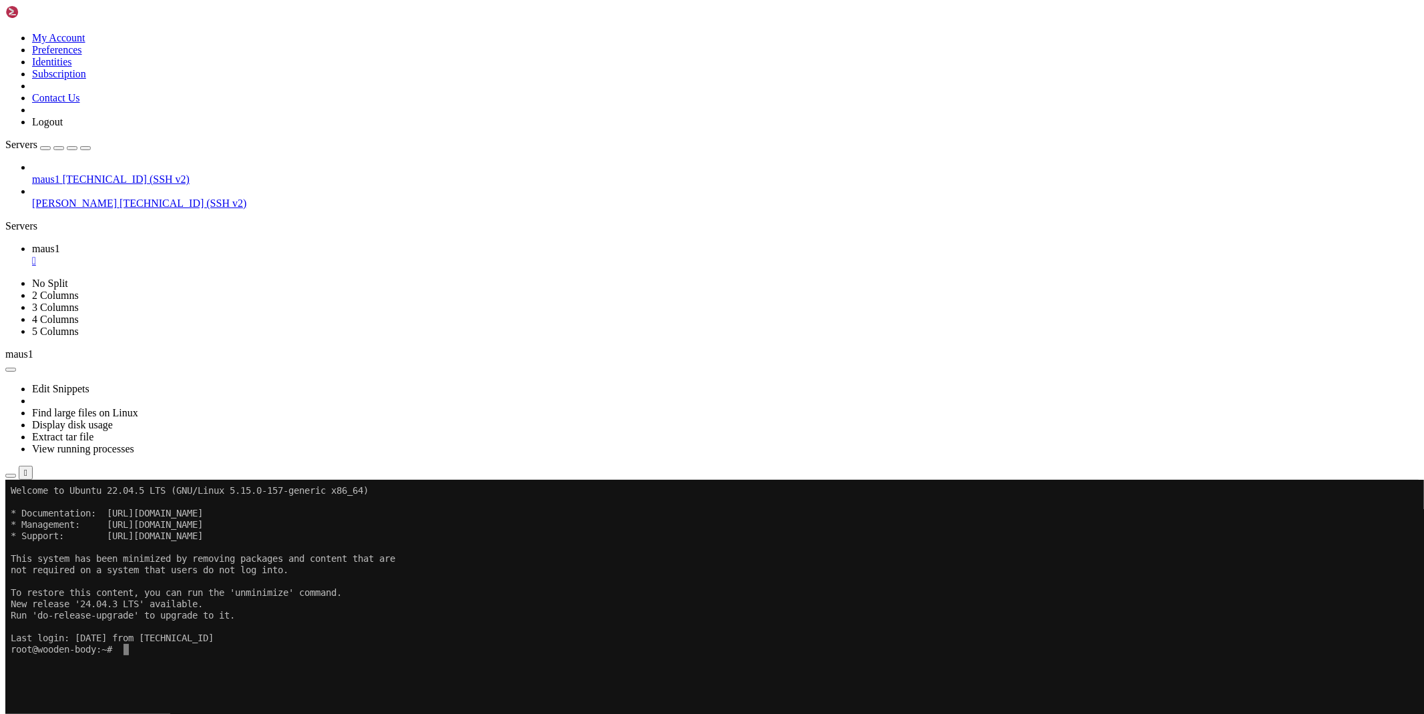
scroll to position [7, 1]
